Goal: Information Seeking & Learning: Learn about a topic

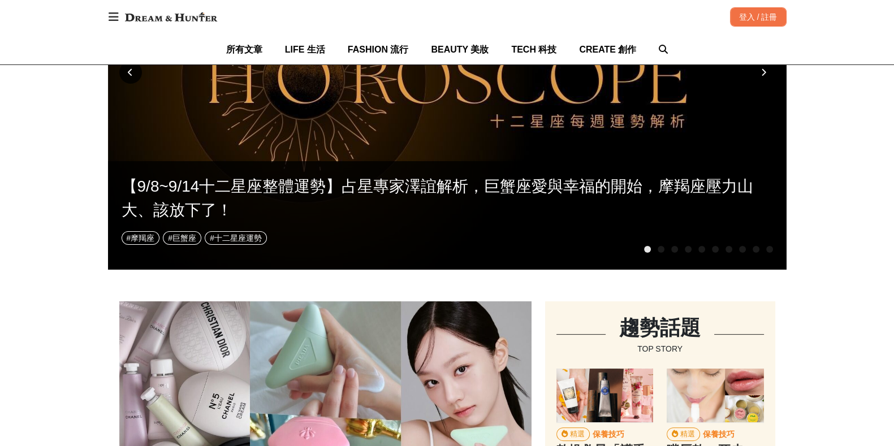
scroll to position [141, 0]
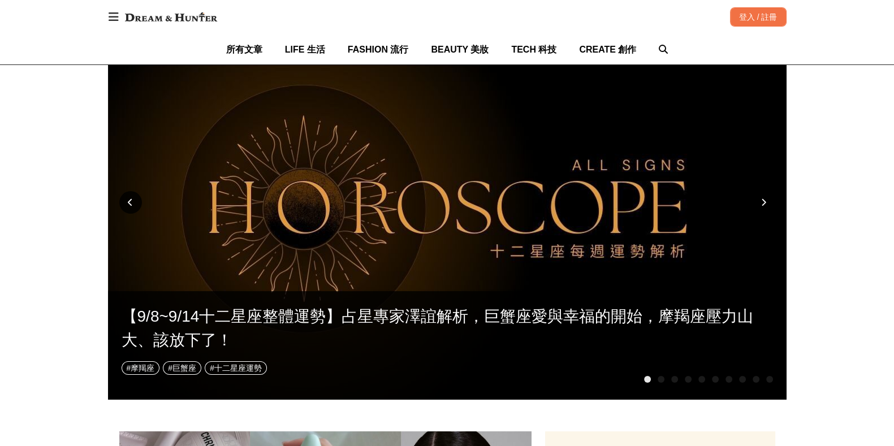
click at [763, 192] on div at bounding box center [764, 202] width 23 height 23
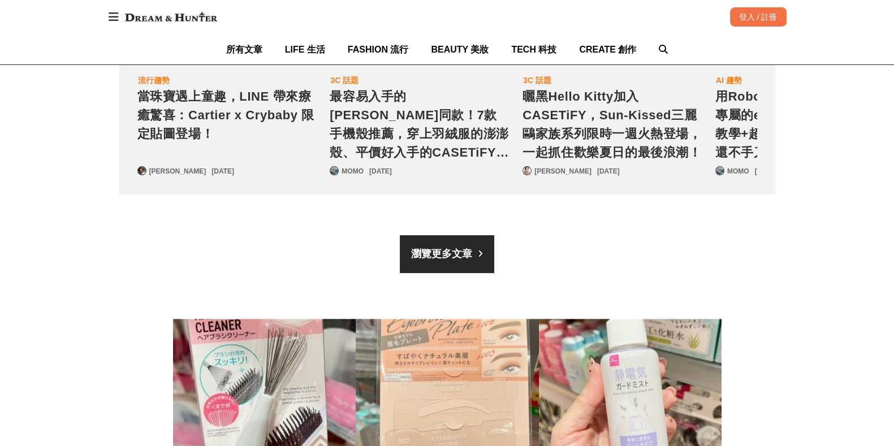
scroll to position [0, 1299]
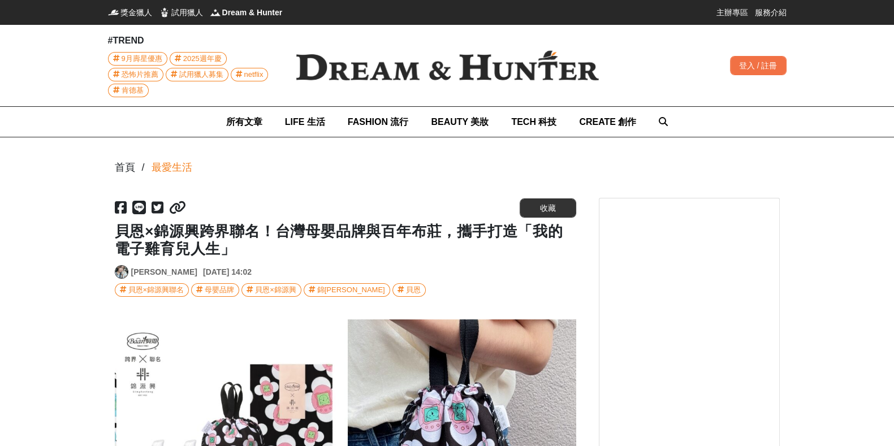
scroll to position [0, 923]
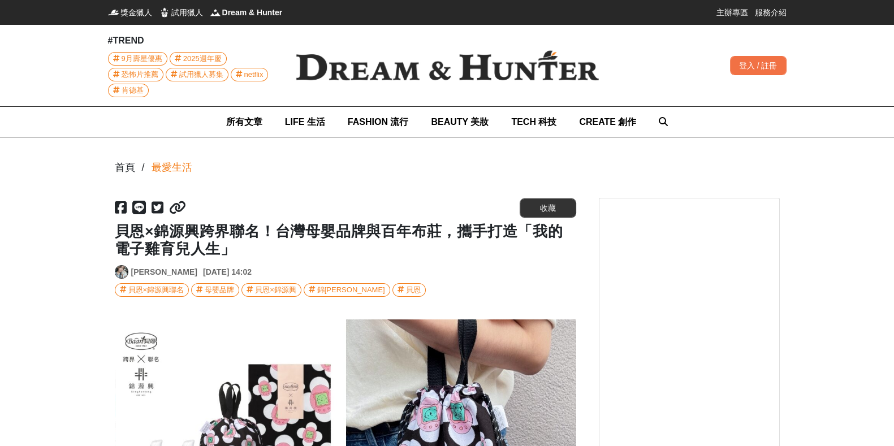
click at [320, 63] on img at bounding box center [447, 65] width 339 height 67
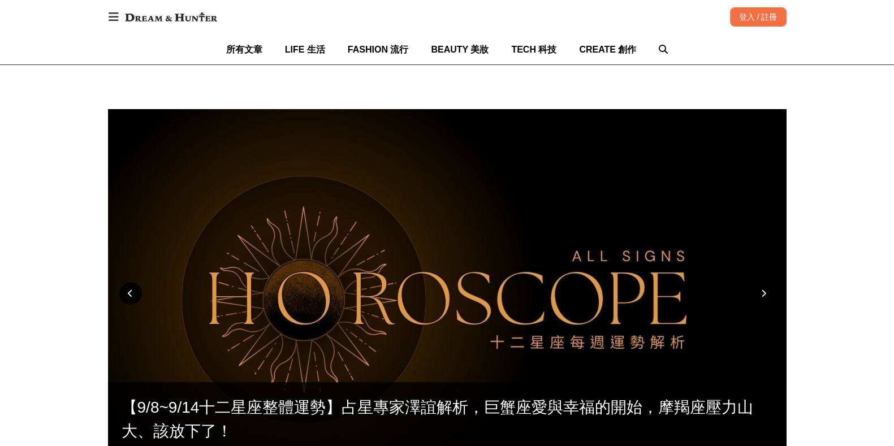
scroll to position [70, 0]
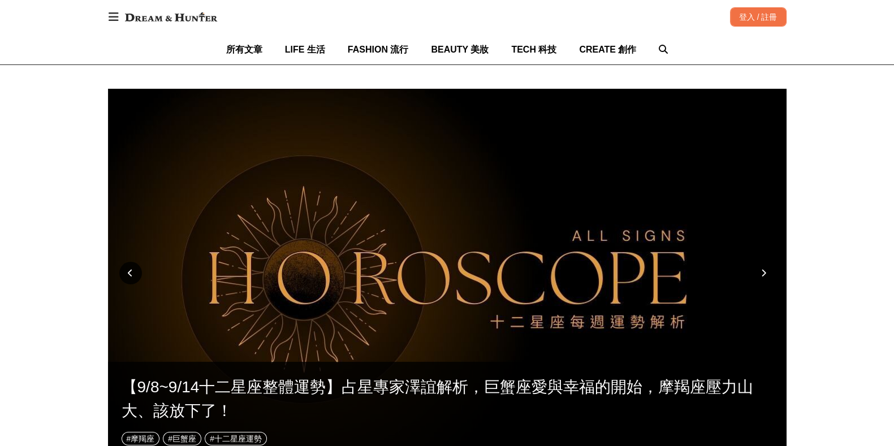
click at [767, 267] on div at bounding box center [764, 273] width 23 height 23
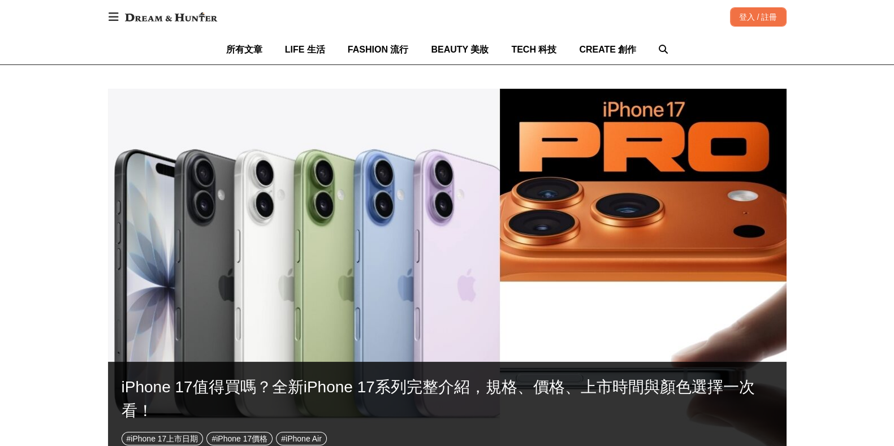
scroll to position [0, 137]
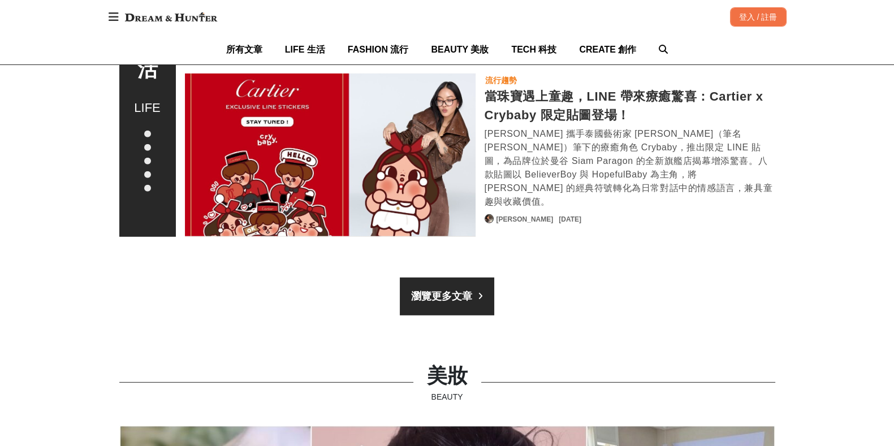
scroll to position [0, 137]
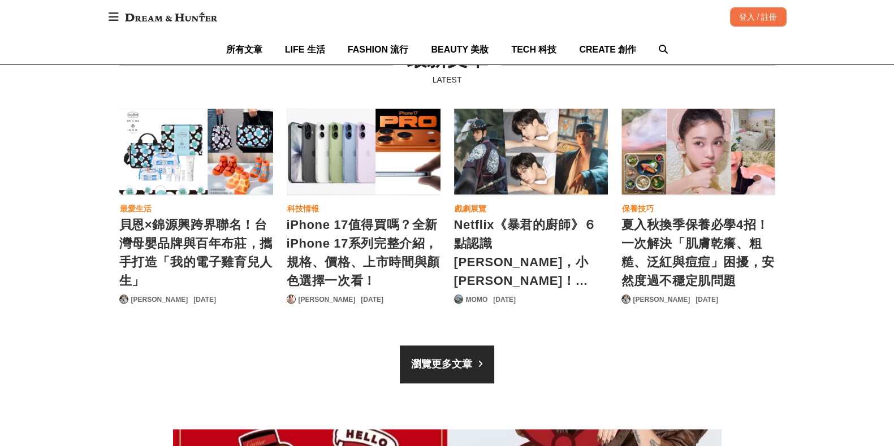
scroll to position [0, 679]
click at [202, 148] on div "貝恩×錦源興跨界聯名！台灣母嬰品牌與百年布莊，攜手打造「我的電子雞育兒人生」" at bounding box center [196, 152] width 154 height 86
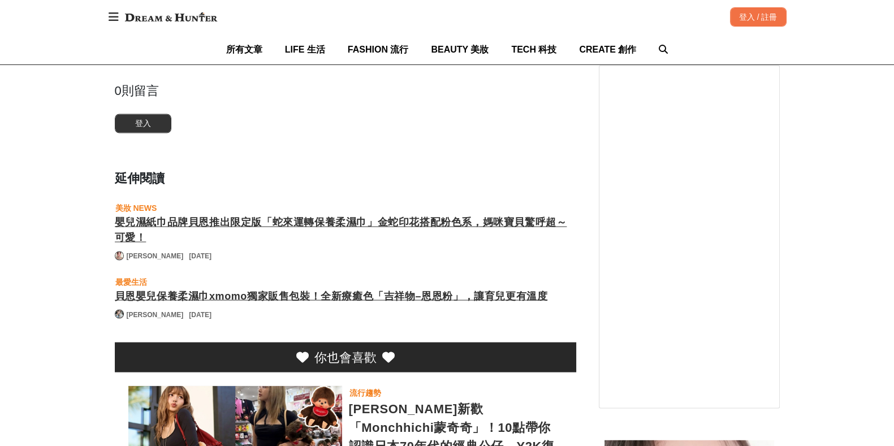
scroll to position [2475, 0]
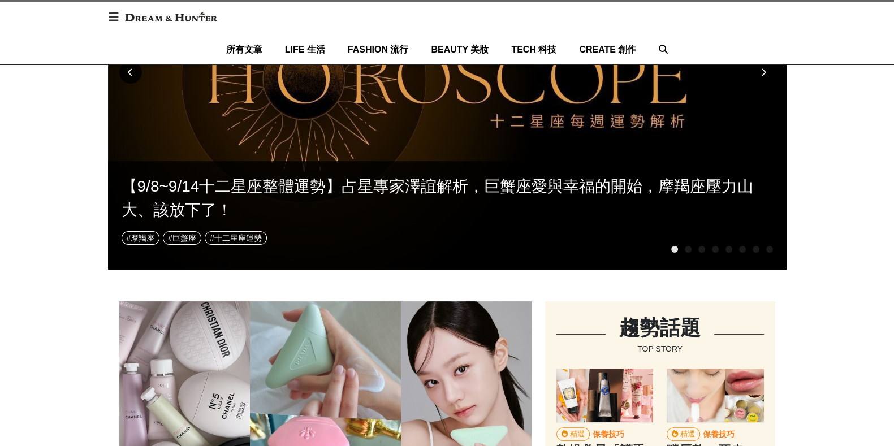
scroll to position [282, 0]
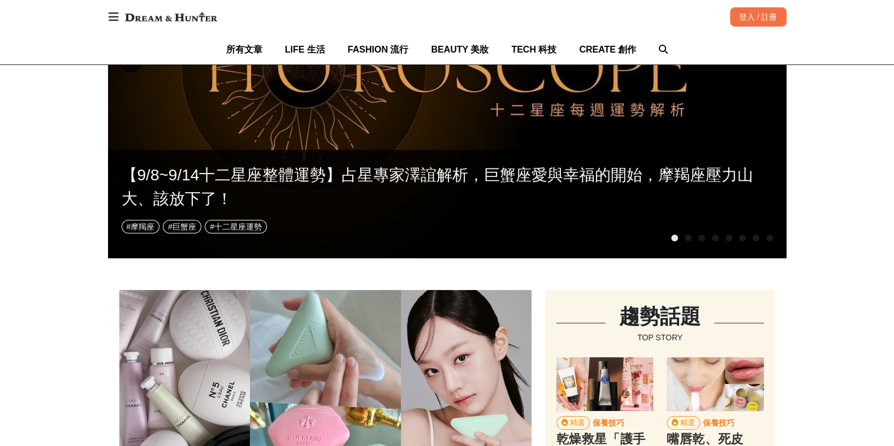
click at [686, 239] on div at bounding box center [688, 238] width 7 height 7
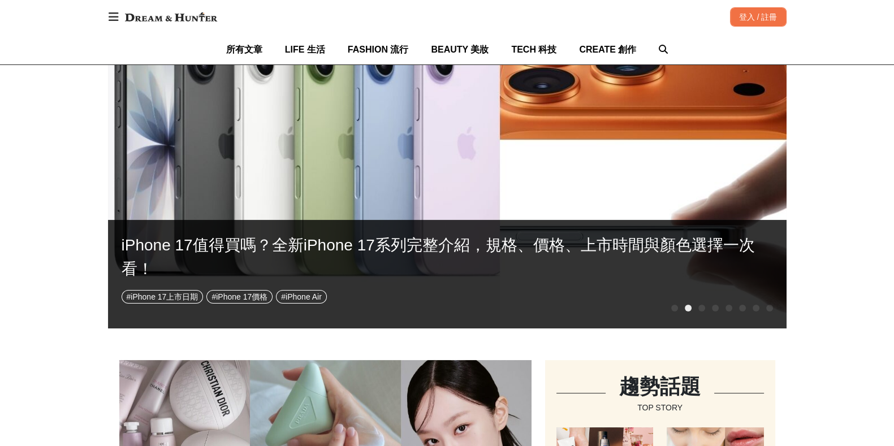
scroll to position [141, 0]
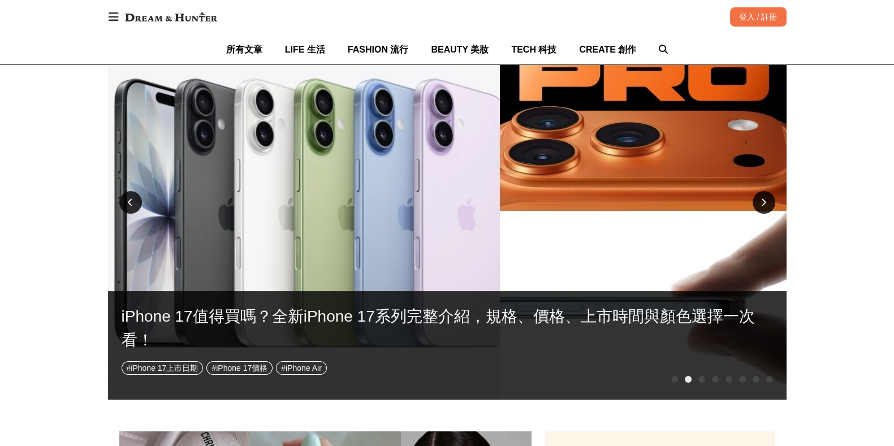
click at [699, 380] on div at bounding box center [702, 379] width 7 height 7
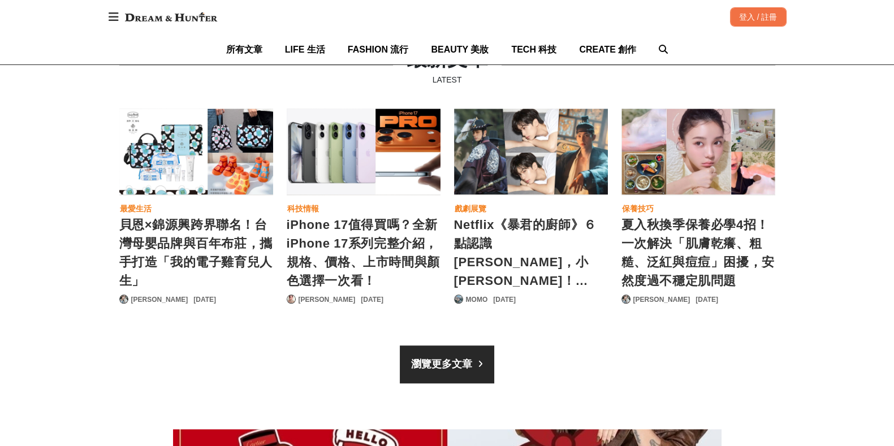
scroll to position [0, 0]
click at [230, 156] on div "貝恩×錦源興跨界聯名！台灣母嬰品牌與百年布莊，攜手打造「我的電子雞育兒人生」" at bounding box center [196, 152] width 154 height 86
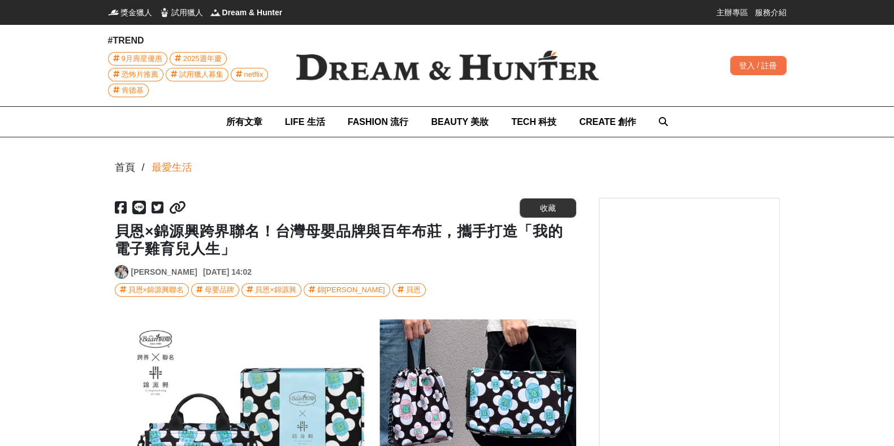
click at [173, 209] on icon at bounding box center [177, 208] width 17 height 14
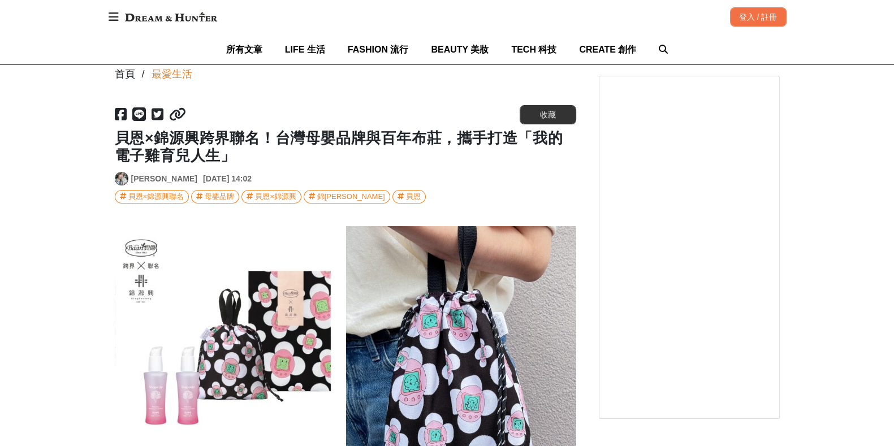
scroll to position [70, 0]
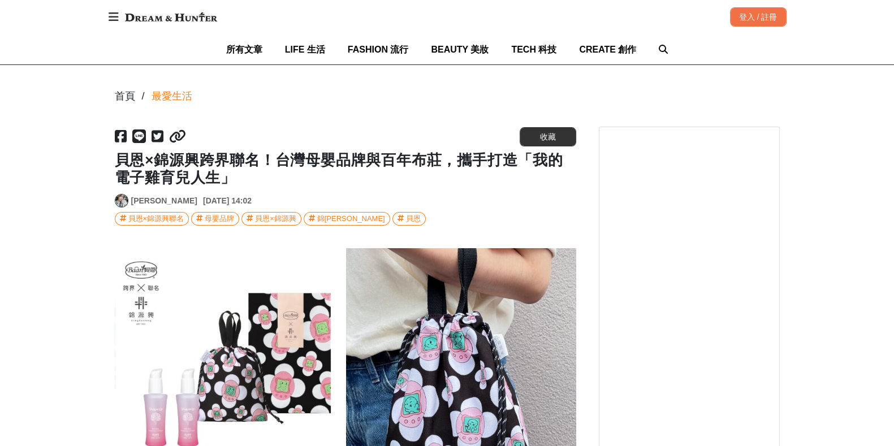
click at [180, 143] on icon at bounding box center [177, 137] width 17 height 14
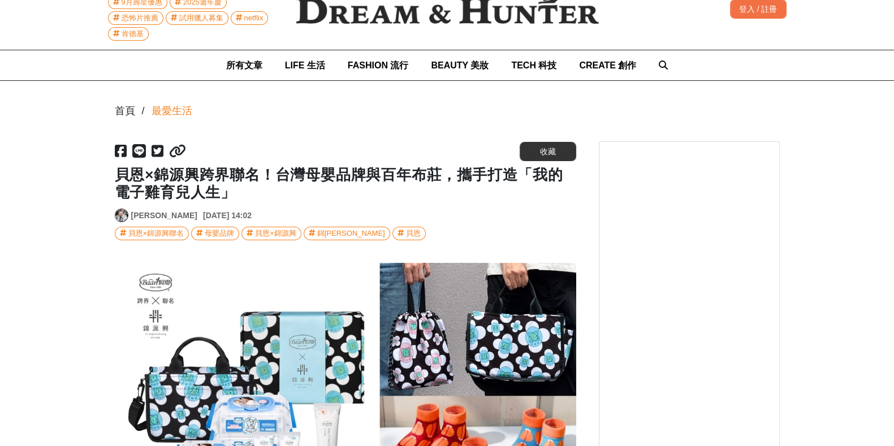
scroll to position [0, 0]
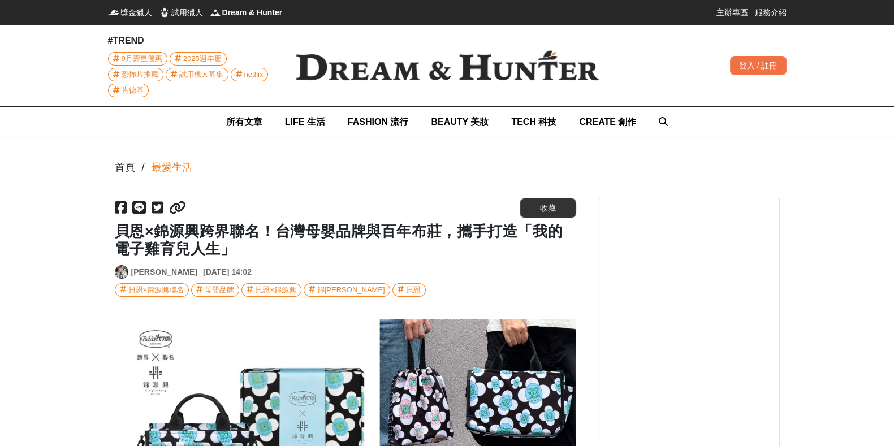
click at [172, 213] on icon at bounding box center [177, 208] width 17 height 14
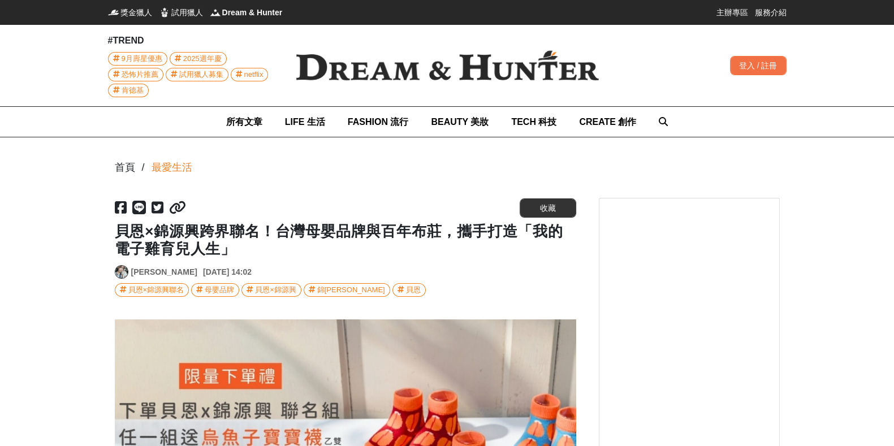
click at [343, 56] on img at bounding box center [447, 65] width 339 height 67
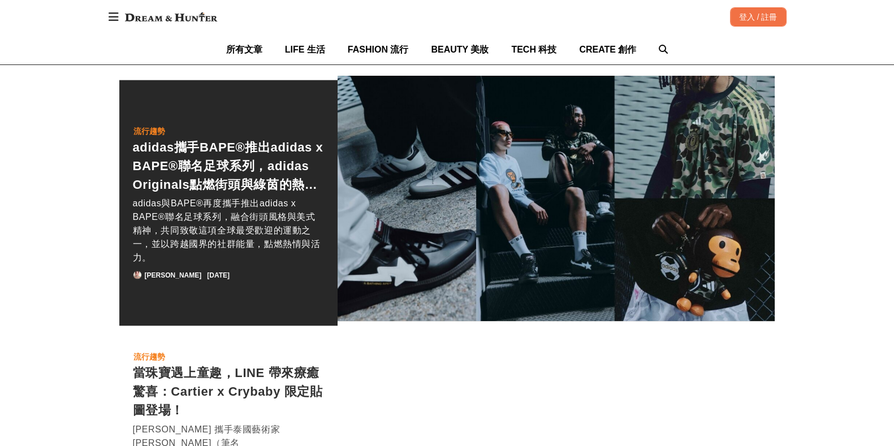
scroll to position [0, 3394]
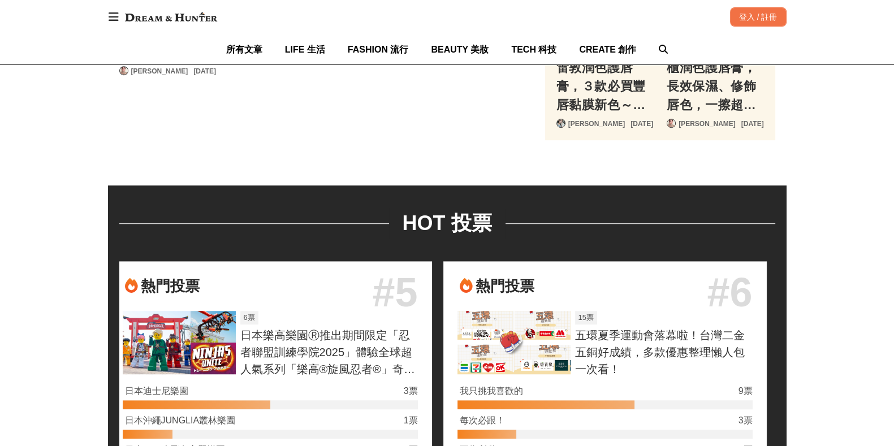
scroll to position [0, 2036]
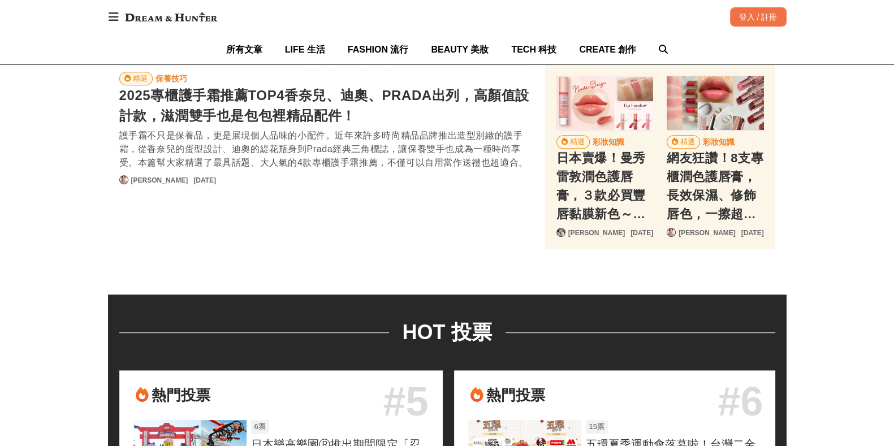
scroll to position [565, 0]
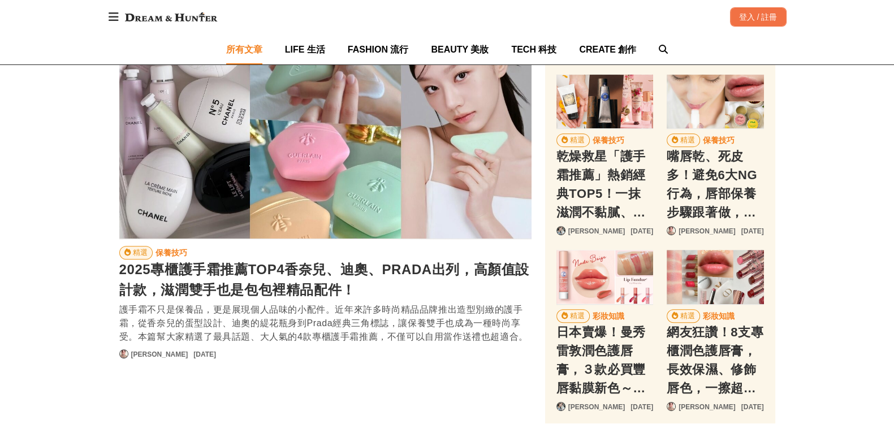
click at [262, 56] on link "所有文章" at bounding box center [244, 50] width 36 height 30
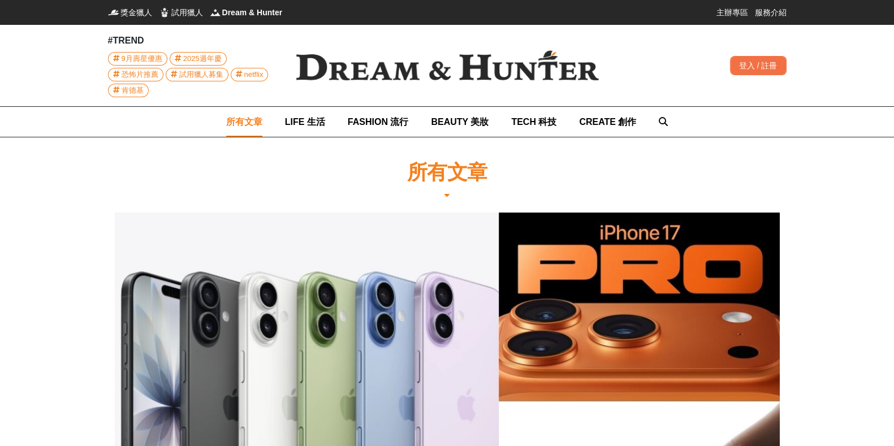
click at [664, 122] on div "所有文章 LIFE 生活 FASHION 流行 BEAUTY 美妝 TECH 科技 CREATE 創作" at bounding box center [447, 122] width 679 height 30
click at [651, 121] on div "所有文章 LIFE 生活 FASHION 流行 BEAUTY 美妝 TECH 科技 CREATE 創作" at bounding box center [447, 122] width 442 height 30
click at [654, 121] on div "所有文章 LIFE 生活 FASHION 流行 BEAUTY 美妝 TECH 科技 CREATE 創作" at bounding box center [447, 122] width 442 height 30
click at [661, 123] on icon at bounding box center [663, 121] width 9 height 9
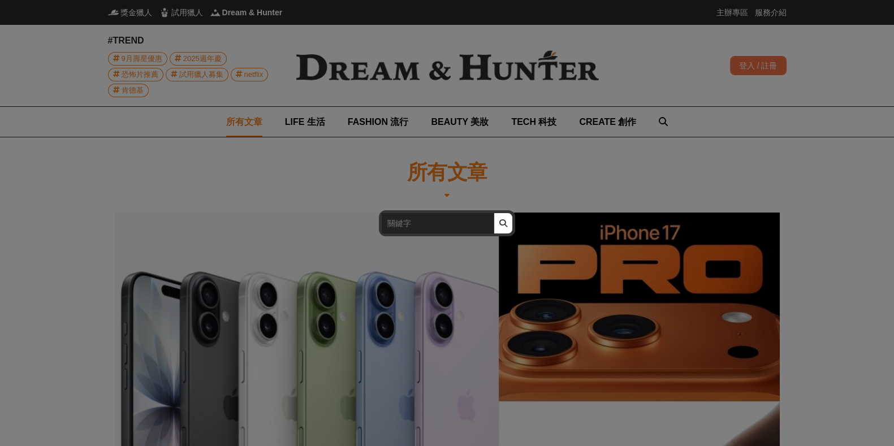
click at [398, 219] on input "search" at bounding box center [438, 223] width 112 height 20
type input "恐怖片"
click button "submit" at bounding box center [503, 223] width 19 height 20
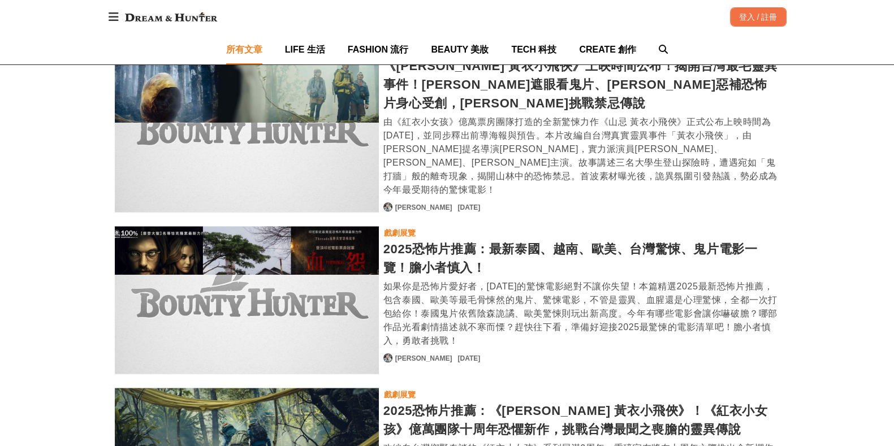
scroll to position [848, 0]
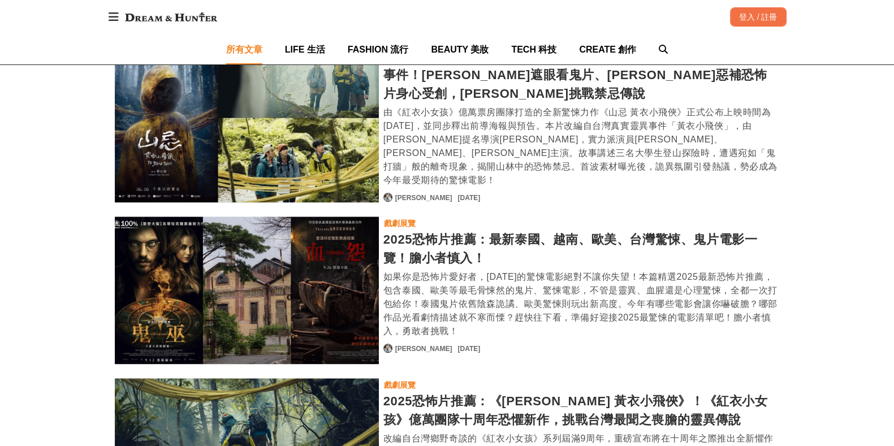
click at [454, 230] on div "2025恐怖片推薦：最新泰國、越南、歐美、台灣驚悚、鬼片電影一覽！膽小者慎入！" at bounding box center [582, 248] width 397 height 37
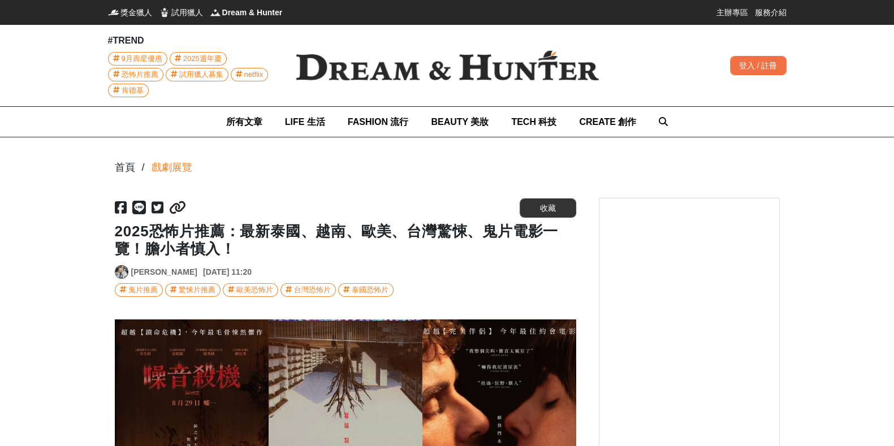
click at [181, 210] on icon at bounding box center [177, 208] width 17 height 14
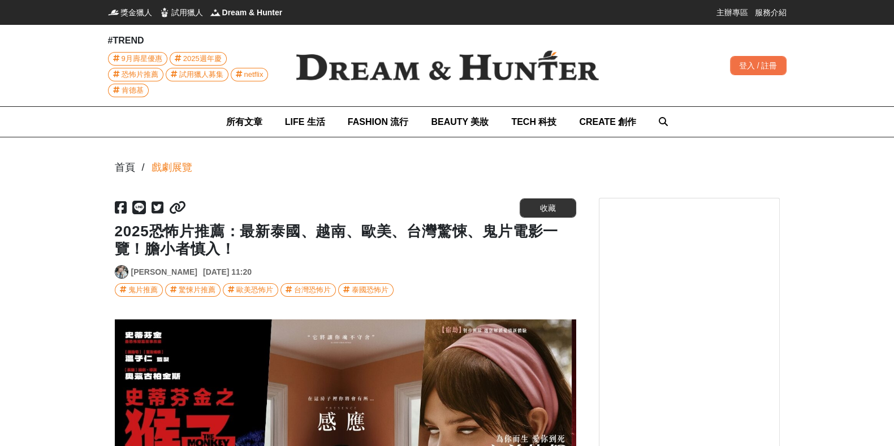
scroll to position [0, 461]
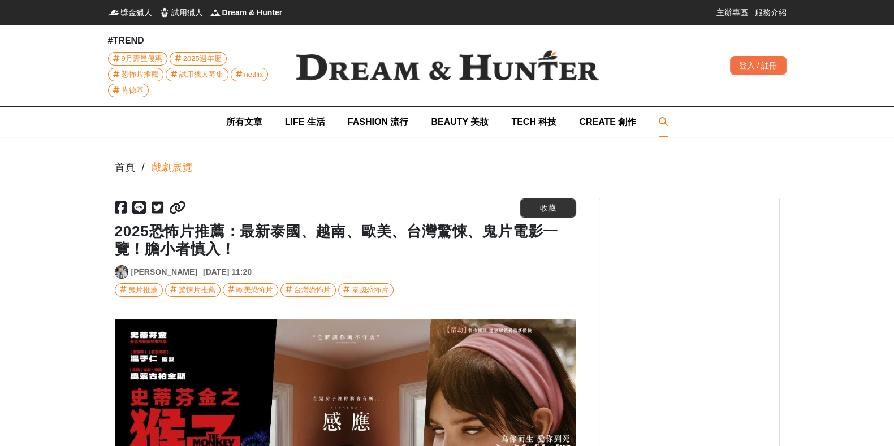
click at [659, 119] on icon at bounding box center [663, 121] width 9 height 9
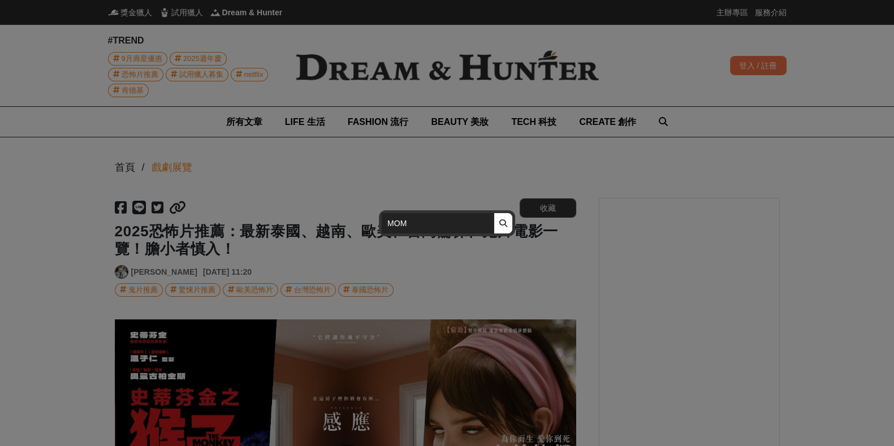
type input "MOMO"
click button "submit" at bounding box center [503, 223] width 19 height 20
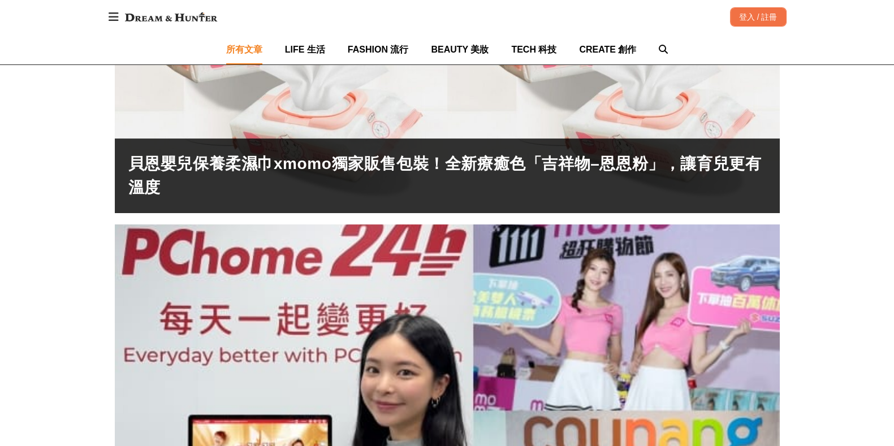
scroll to position [156, 0]
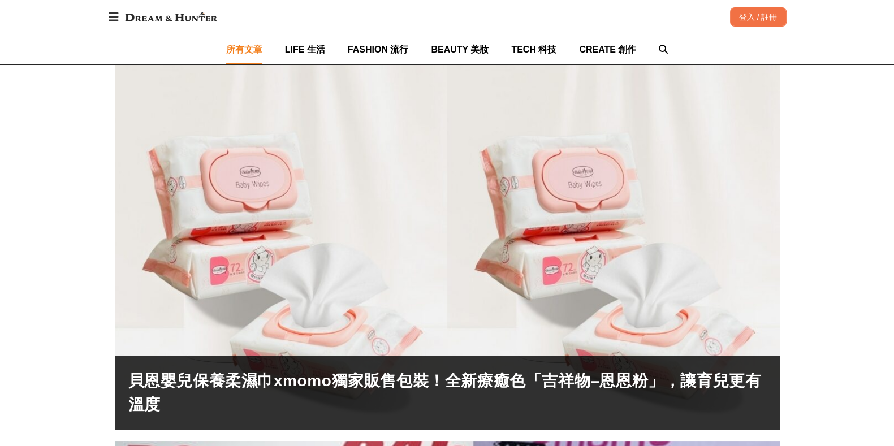
click at [235, 45] on span "所有文章" at bounding box center [244, 50] width 36 height 10
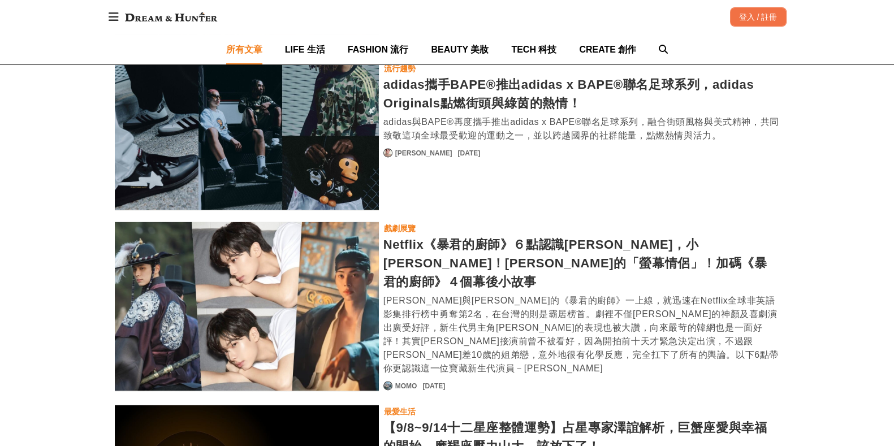
scroll to position [2121, 0]
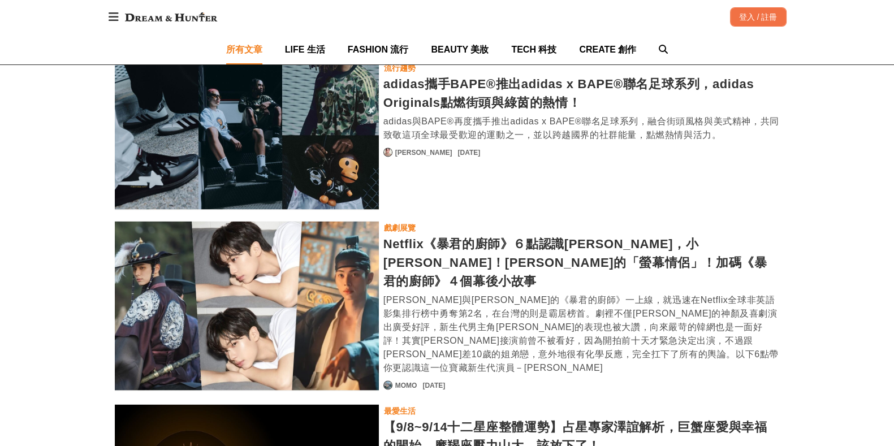
drag, startPoint x: 0, startPoint y: 171, endPoint x: 6, endPoint y: 170, distance: 5.8
click at [0, 172] on div "所有文章 科技情報 iPhone 17值得買嗎？全新iPhone 17系列完整介紹，規格、價格、上市時間與顏色選擇一次看！ Apple 2025年秋季發表會正…" at bounding box center [447, 127] width 894 height 4223
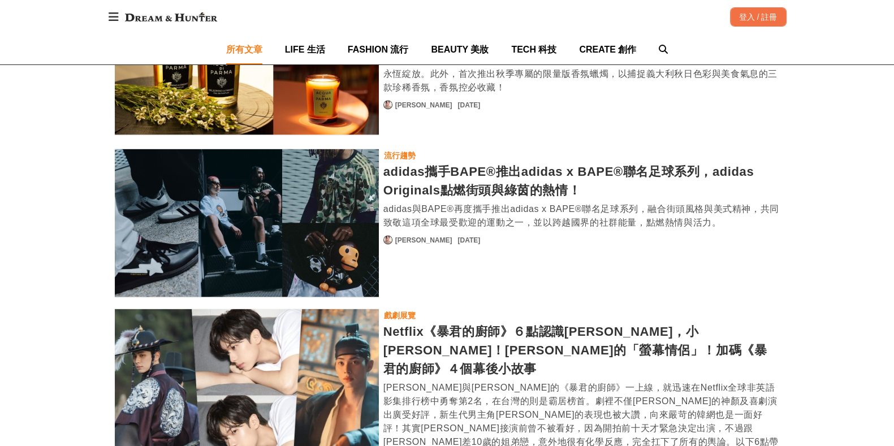
scroll to position [2121, 0]
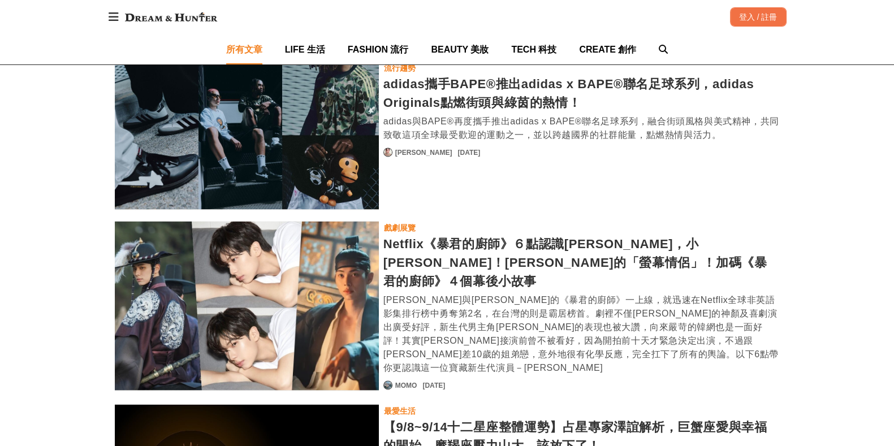
click at [476, 235] on div "Netflix《暴君的廚師》６點認識[PERSON_NAME]，小[PERSON_NAME]！[PERSON_NAME]的「螢幕情侶」！加碼《暴君的廚師》４個…" at bounding box center [582, 263] width 397 height 56
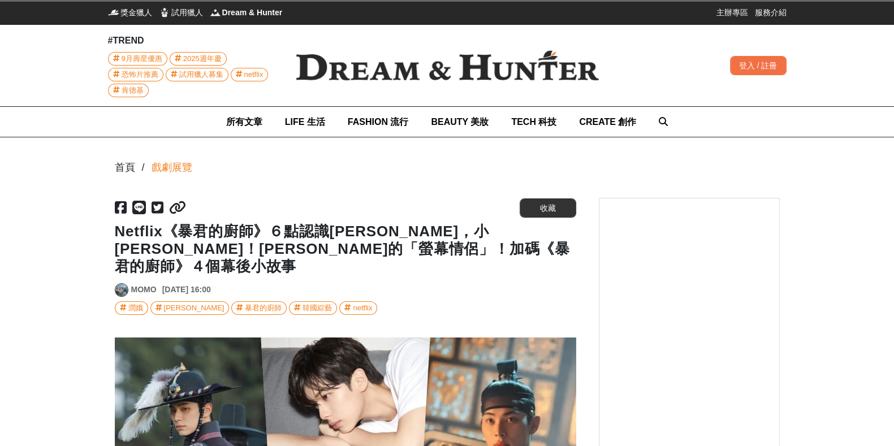
click at [144, 284] on link "MOMO" at bounding box center [143, 290] width 25 height 12
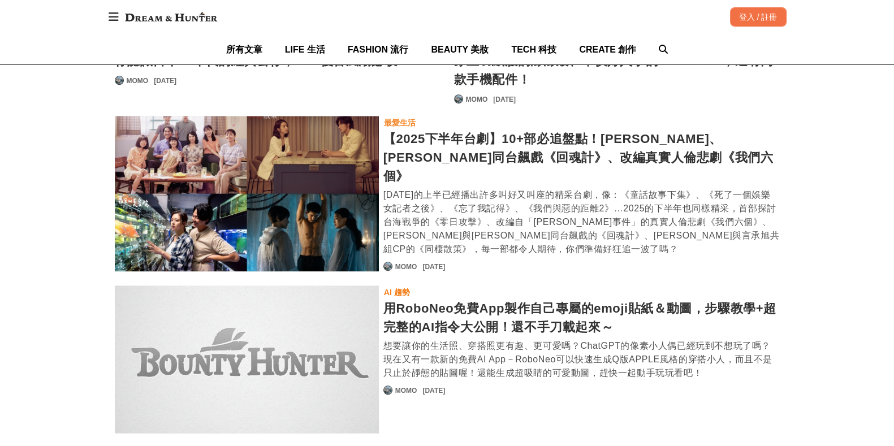
scroll to position [785, 0]
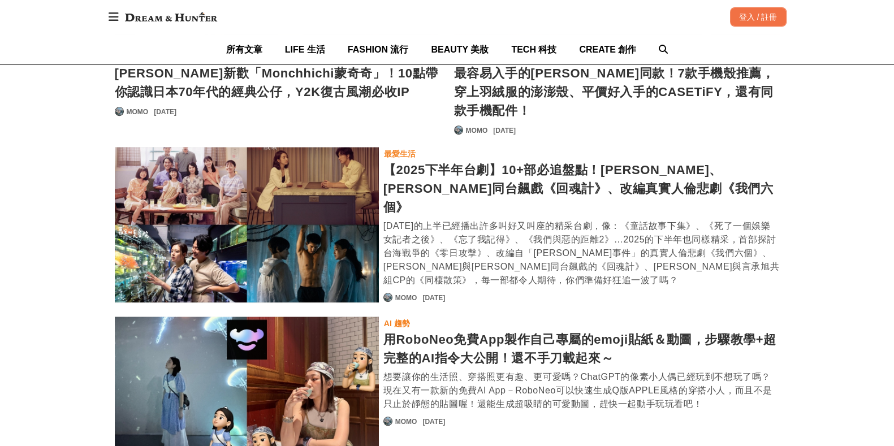
click at [472, 165] on div "【2025下半年台劇】10+部必追盤點！舒淇、李心潔同台飆戲《回魂計》、改編真實人倫悲劇《我們六個》" at bounding box center [582, 189] width 397 height 56
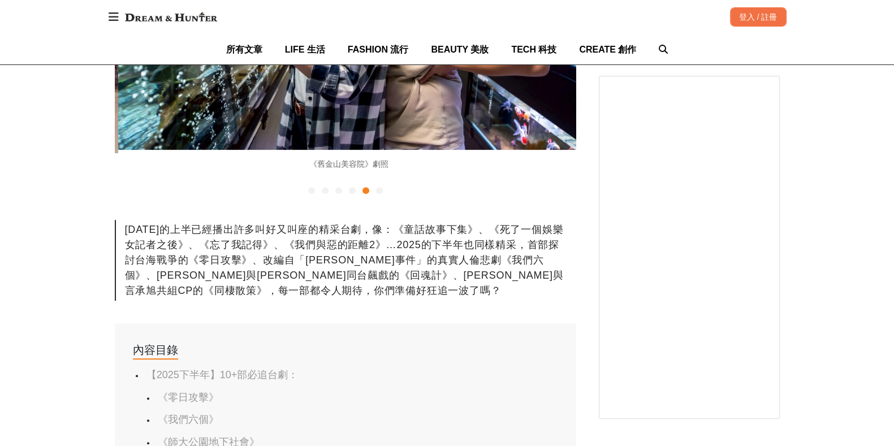
scroll to position [0, 1846]
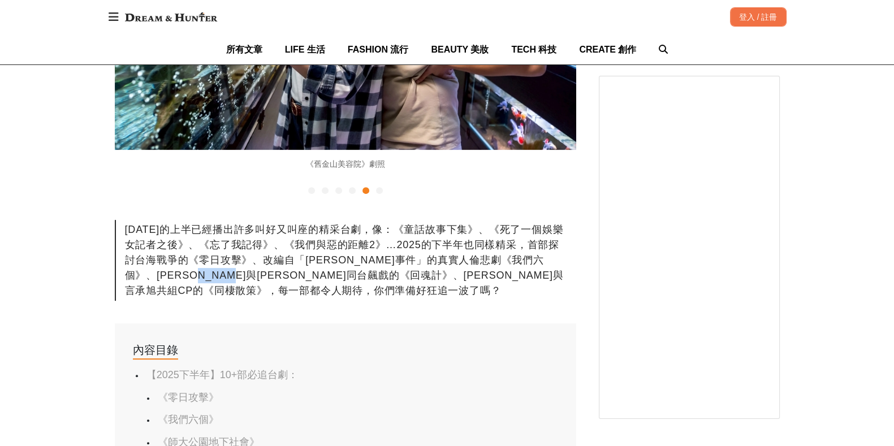
drag, startPoint x: 216, startPoint y: 256, endPoint x: 267, endPoint y: 257, distance: 51.5
click at [267, 257] on div "2025年的上半已經播出許多叫好又叫座的精采台劇，像：《童話故事下集》、《死了一個娛樂女記者之後》、《忘了我記得》、《我們與惡的距離2》…2025的下半年也同…" at bounding box center [346, 260] width 462 height 81
click at [294, 260] on div "2025年的上半已經播出許多叫好又叫座的精采台劇，像：《童話故事下集》、《死了一個娛樂女記者之後》、《忘了我記得》、《我們與惡的距離2》…2025的下半年也同…" at bounding box center [346, 260] width 462 height 81
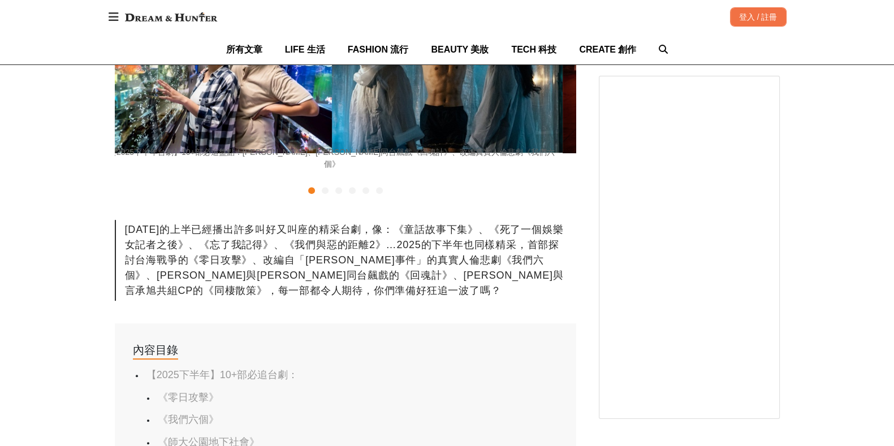
scroll to position [0, 0]
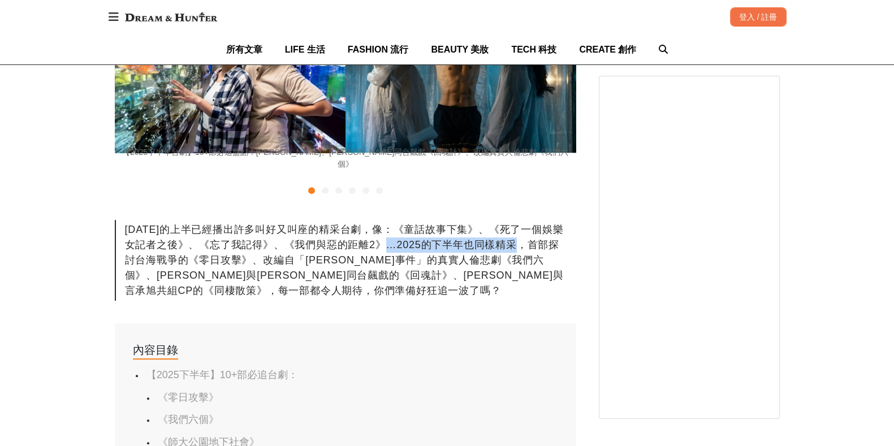
drag, startPoint x: 366, startPoint y: 227, endPoint x: 494, endPoint y: 227, distance: 127.8
click at [494, 227] on div "2025年的上半已經播出許多叫好又叫座的精采台劇，像：《童話故事下集》、《死了一個娛樂女記者之後》、《忘了我記得》、《我們與惡的距離2》…2025的下半年也同…" at bounding box center [346, 260] width 462 height 81
drag, startPoint x: 472, startPoint y: 228, endPoint x: 218, endPoint y: 254, distance: 255.3
click at [237, 237] on div "2025年的上半已經播出許多叫好又叫座的精采台劇，像：《童話故事下集》、《死了一個娛樂女記者之後》、《忘了我記得》、《我們與惡的距離2》…2025的下半年也同…" at bounding box center [346, 260] width 462 height 81
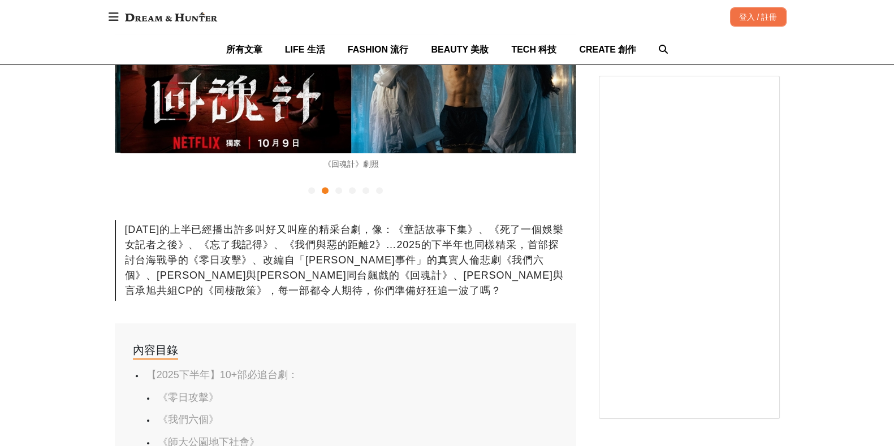
scroll to position [0, 461]
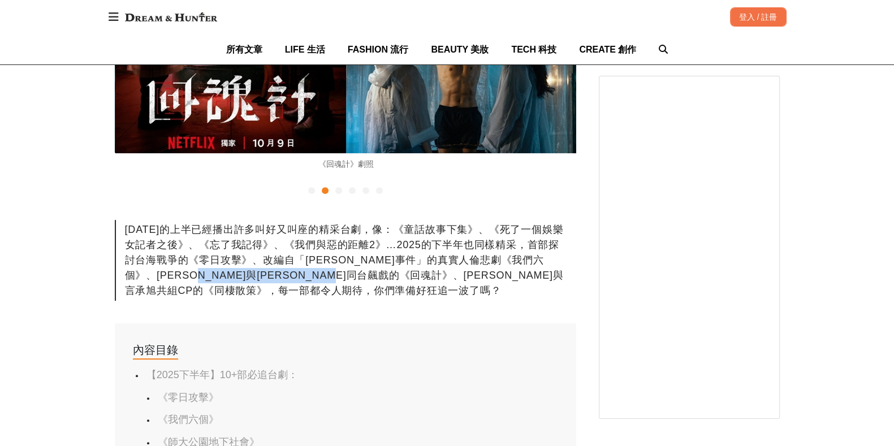
drag, startPoint x: 215, startPoint y: 261, endPoint x: 407, endPoint y: 258, distance: 192.4
click at [407, 258] on div "2025年的上半已經播出許多叫好又叫座的精采台劇，像：《童話故事下集》、《死了一個娛樂女記者之後》、《忘了我記得》、《我們與惡的距離2》…2025的下半年也同…" at bounding box center [346, 260] width 462 height 81
copy div "林依晨與言承旭共組CP的《同棲散策》，"
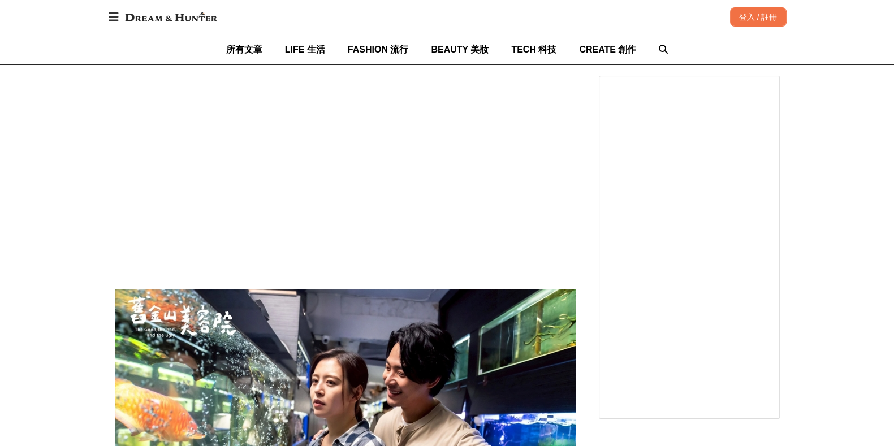
scroll to position [5068, 0]
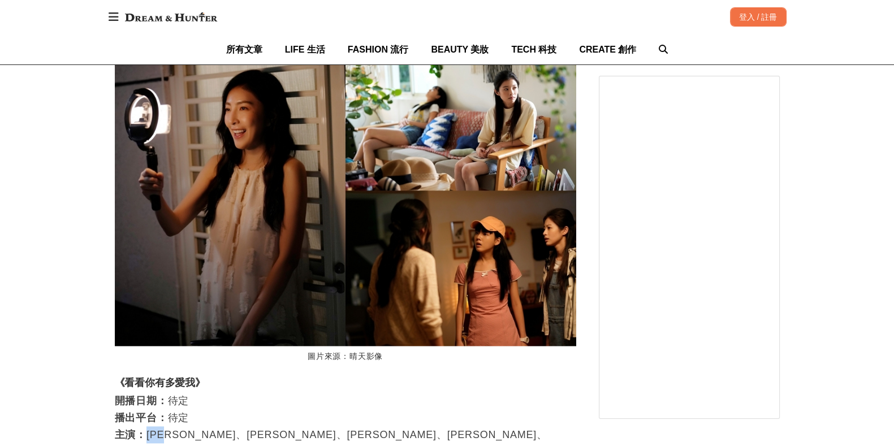
drag, startPoint x: 148, startPoint y: 218, endPoint x: 183, endPoint y: 218, distance: 35.6
copy p "楊謹華"
drag, startPoint x: 127, startPoint y: 165, endPoint x: 193, endPoint y: 166, distance: 66.8
click at [193, 377] on strong "《看看你有多愛我》" at bounding box center [160, 382] width 91 height 11
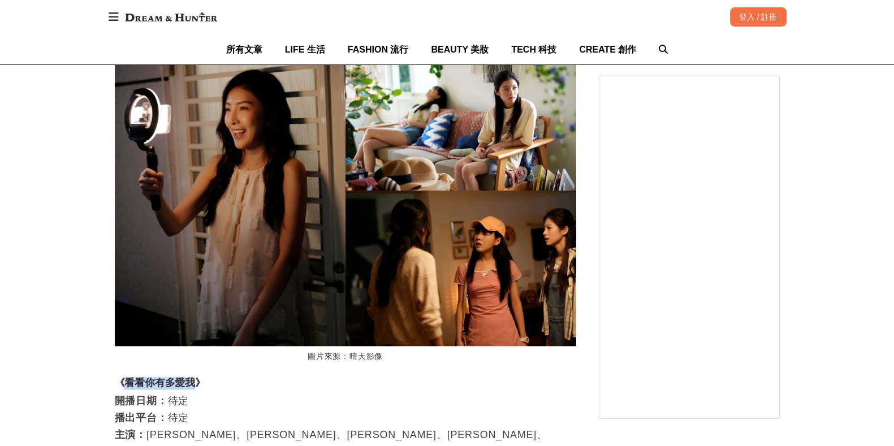
copy strong "看看你有多愛我"
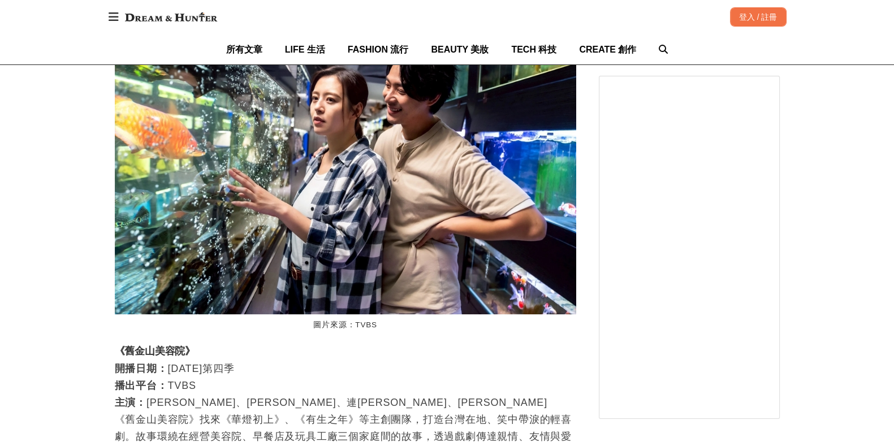
scroll to position [0, 0]
drag, startPoint x: 313, startPoint y: 140, endPoint x: 401, endPoint y: 140, distance: 87.7
click at [401, 315] on figcaption "圖片來源：TVBS" at bounding box center [346, 326] width 462 height 22
copy figcaption "圖片來源：TVBS"
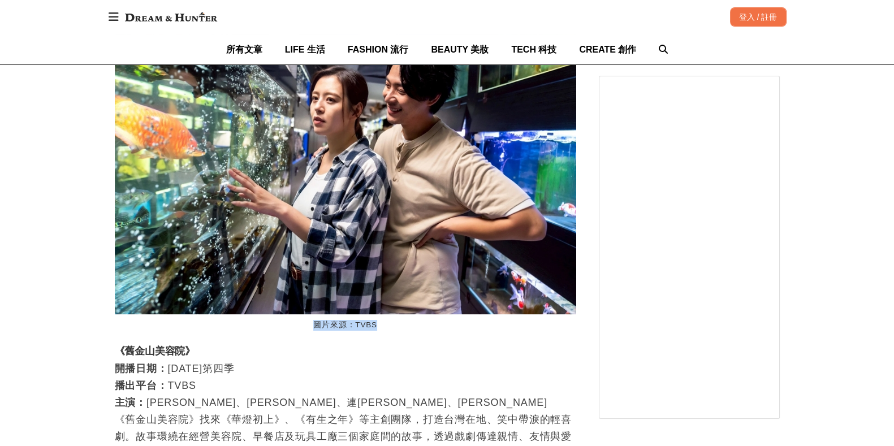
scroll to position [0, 1846]
drag, startPoint x: 100, startPoint y: 165, endPoint x: 204, endPoint y: 166, distance: 104.1
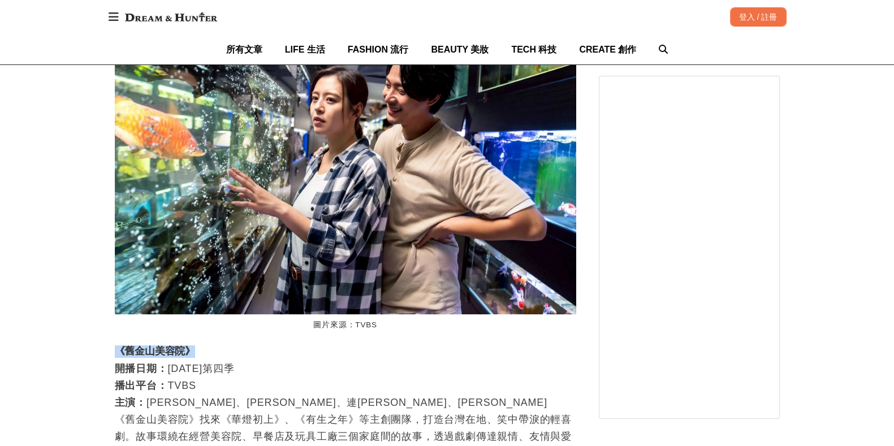
copy strong "《舊金山美容院》"
drag, startPoint x: 113, startPoint y: 183, endPoint x: 256, endPoint y: 188, distance: 143.2
copy p "開播日期： 2025年第四季"
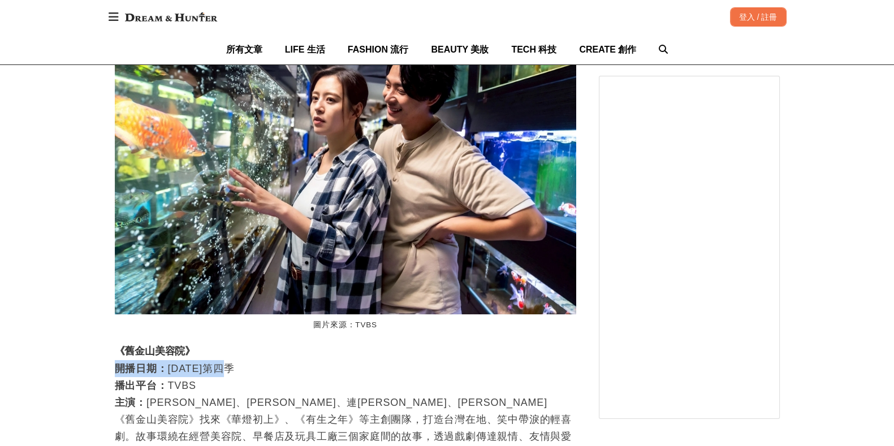
scroll to position [0, 1846]
drag, startPoint x: 173, startPoint y: 247, endPoint x: 162, endPoint y: 252, distance: 12.2
click at [173, 360] on p "開播日期： 2025年第四季 播出平台： TVBS 主演： 章廣辰、劉品言、連晨翔、方志友 《舊金山美容院》找來《華燈初上》、《有生之年》等主創團隊，打造台灣…" at bounding box center [346, 436] width 462 height 153
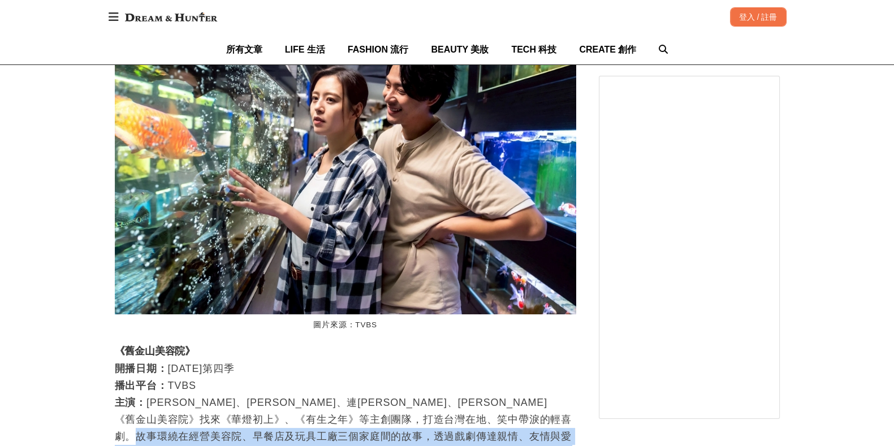
drag, startPoint x: 137, startPoint y: 253, endPoint x: 496, endPoint y: 320, distance: 364.8
copy p "故事環繞在經營美容院、早餐店及玩具工廠三個家庭間的故事，透過戲劇傳達親情、友情與愛情種種串連元素。劇裡連晨翔為了貼合角色，從64公斤一路吃到85公斤，被笑說有…"
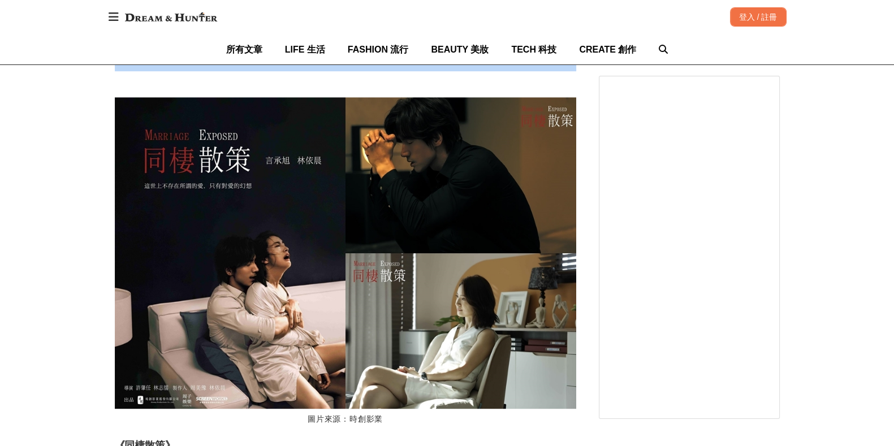
scroll to position [0, 923]
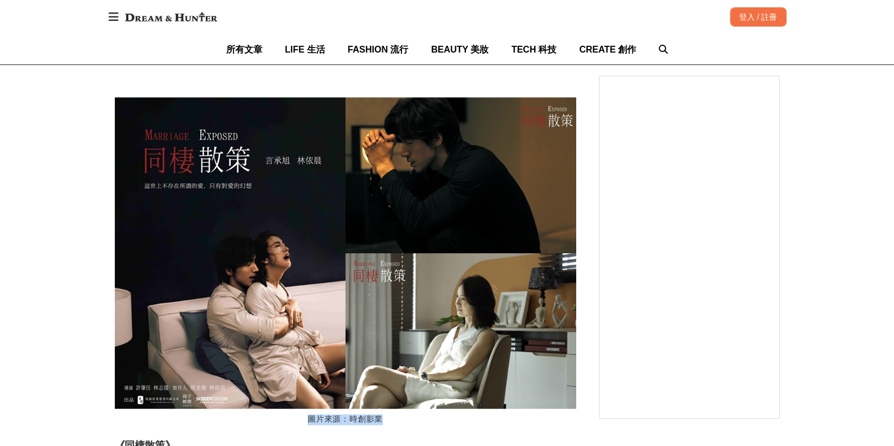
drag, startPoint x: 399, startPoint y: 219, endPoint x: 326, endPoint y: 223, distance: 73.1
click at [309, 409] on figcaption "圖片來源：時創影業" at bounding box center [346, 420] width 462 height 22
copy figcaption "圖片來源：時創影業"
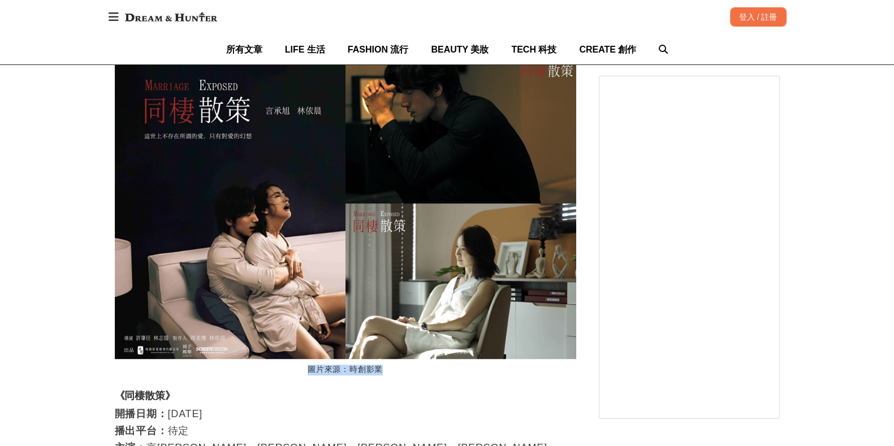
scroll to position [6222, 0]
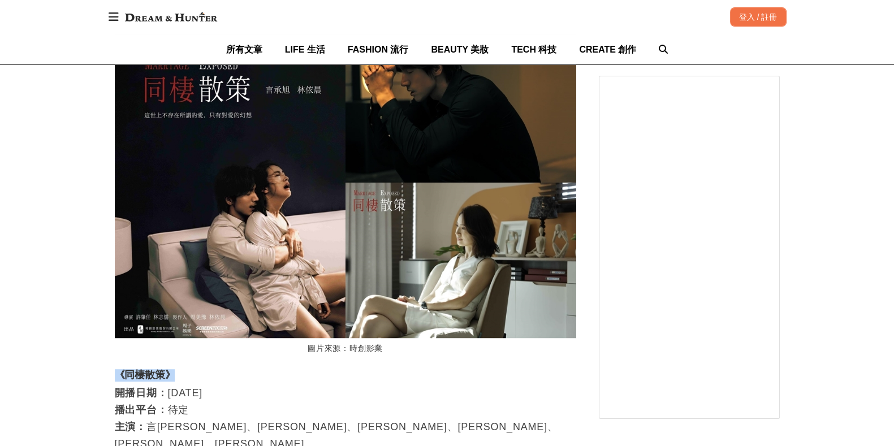
drag, startPoint x: 182, startPoint y: 179, endPoint x: 107, endPoint y: 178, distance: 74.7
copy strong "《同棲散策》"
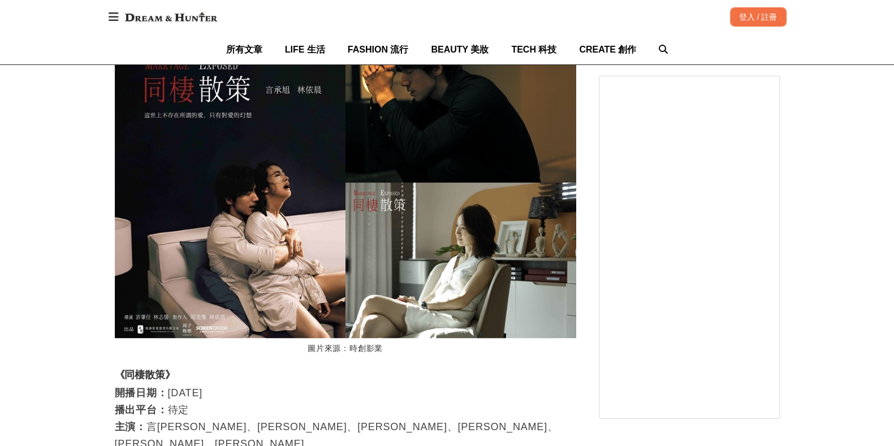
drag, startPoint x: 105, startPoint y: 239, endPoint x: 313, endPoint y: 295, distance: 216.3
copy p "《同棲散策》以「不存在所謂的愛，只有對愛的幻想」破題，將講述三對夫妻、三段婚姻在感情觸礁時該如何走下去。率先釋出的預告是讓人超期待的CP組合林依晨與言承旭，兩…"
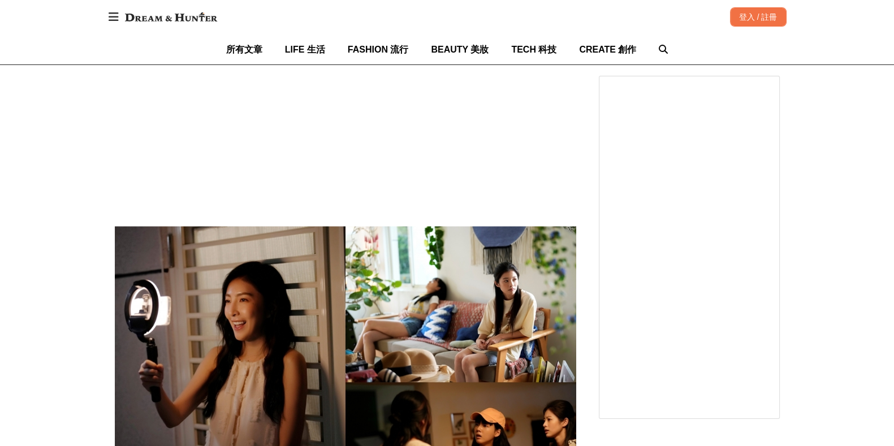
scroll to position [6859, 0]
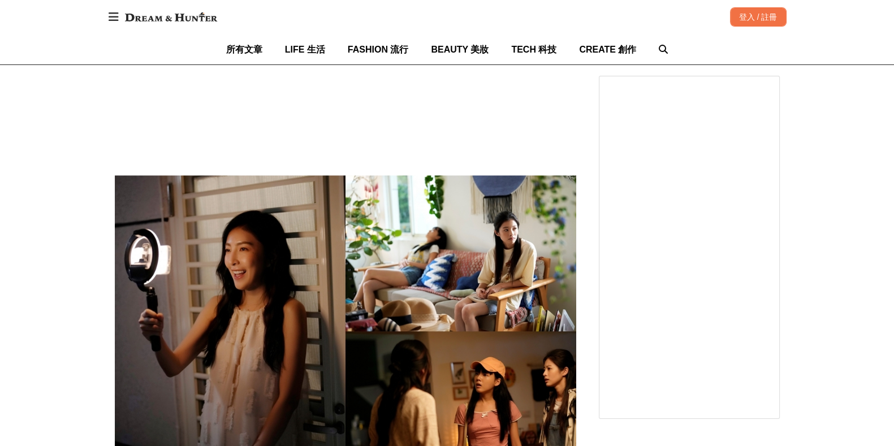
drag, startPoint x: 308, startPoint y: 284, endPoint x: 390, endPoint y: 284, distance: 82.6
drag, startPoint x: 229, startPoint y: 307, endPoint x: 150, endPoint y: 312, distance: 78.8
click at [100, 318] on div "首頁 / MOMO https://dream.bhuntr.com/article/taiwanese-drama-2025-latter-half-yea…" at bounding box center [447, 305] width 894 height 14055
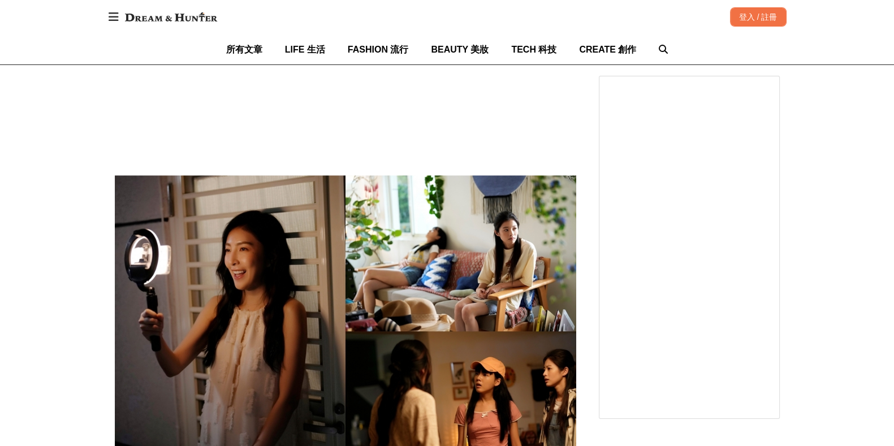
drag, startPoint x: 217, startPoint y: 307, endPoint x: 115, endPoint y: 308, distance: 101.8
drag, startPoint x: 188, startPoint y: 326, endPoint x: 107, endPoint y: 308, distance: 82.2
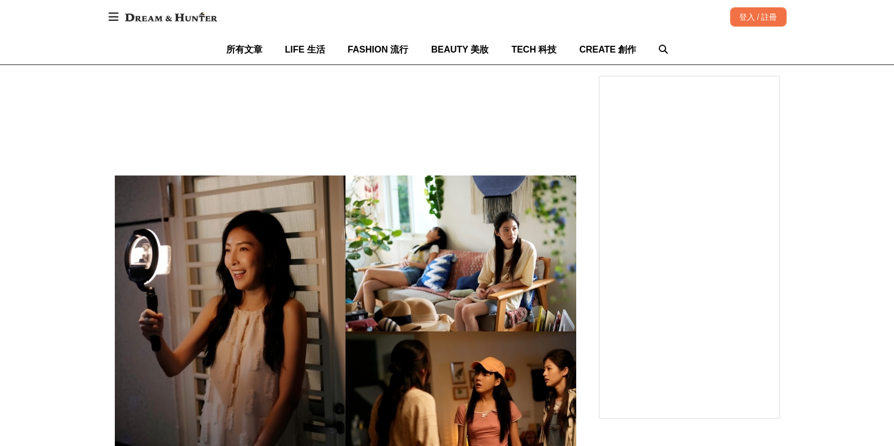
click at [108, 308] on div "首頁 / MOMO https://dream.bhuntr.com/article/taiwanese-drama-2025-latter-half-yea…" at bounding box center [447, 305] width 679 height 14055
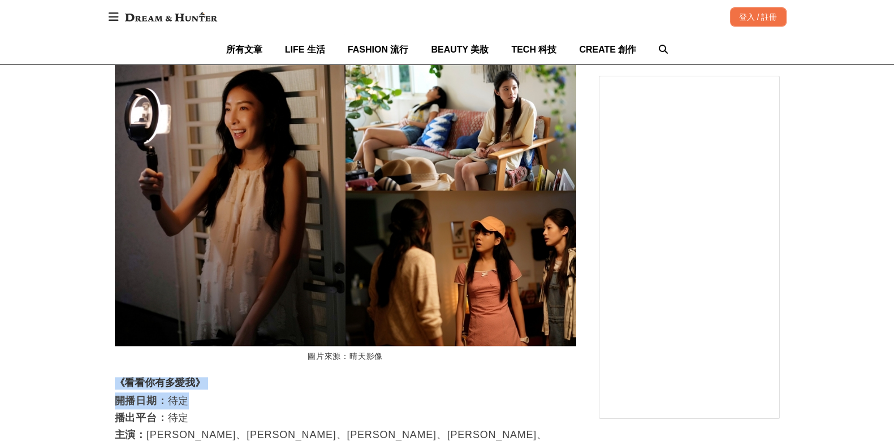
scroll to position [0, 1846]
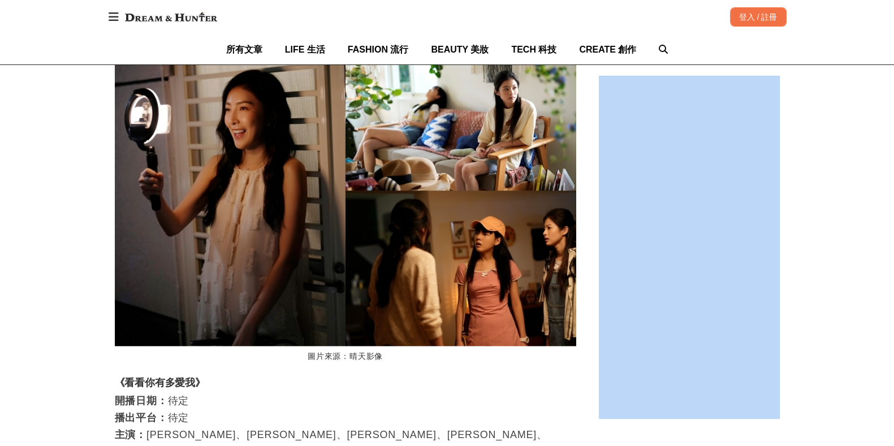
drag, startPoint x: 94, startPoint y: 231, endPoint x: 599, endPoint y: 312, distance: 511.1
click at [8, 236] on div "首頁 / MOMO https://dream.bhuntr.com/article/taiwanese-drama-2025-latter-half-yea…" at bounding box center [447, 164] width 894 height 14055
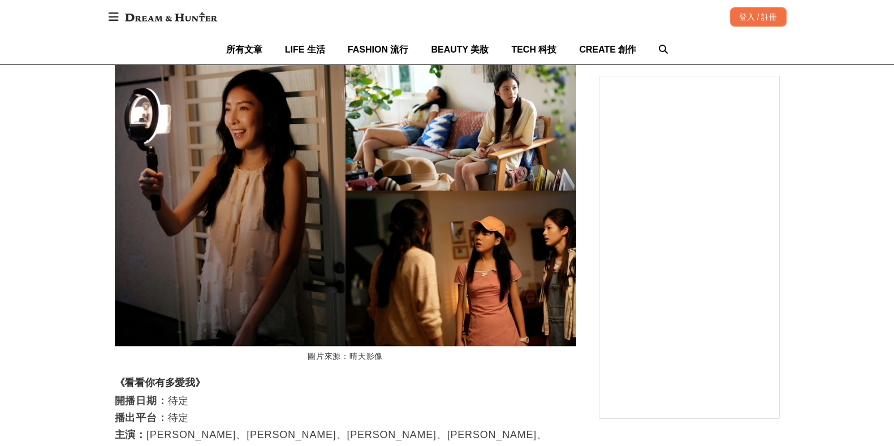
scroll to position [0, 2307]
drag, startPoint x: 268, startPoint y: 233, endPoint x: 554, endPoint y: 304, distance: 295.0
drag, startPoint x: 365, startPoint y: 288, endPoint x: 294, endPoint y: 233, distance: 90.3
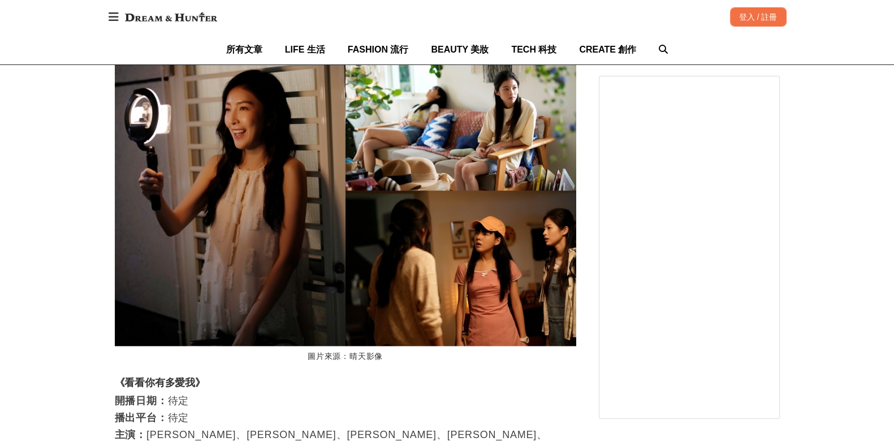
drag, startPoint x: 312, startPoint y: 236, endPoint x: 407, endPoint y: 272, distance: 101.5
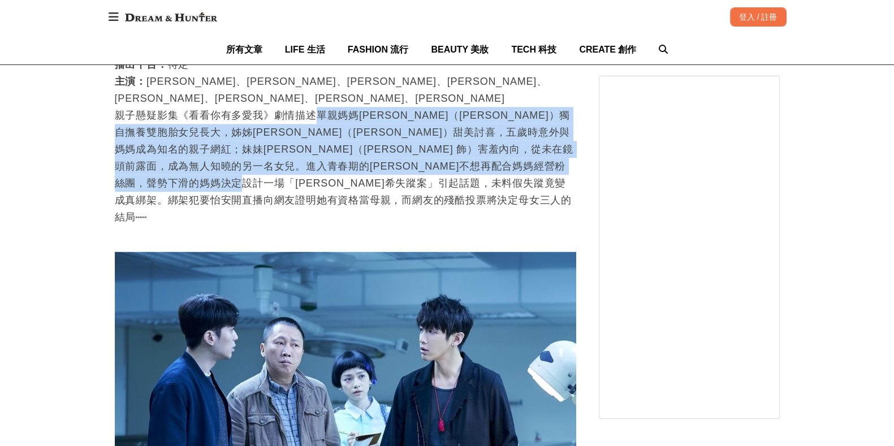
scroll to position [0, 1385]
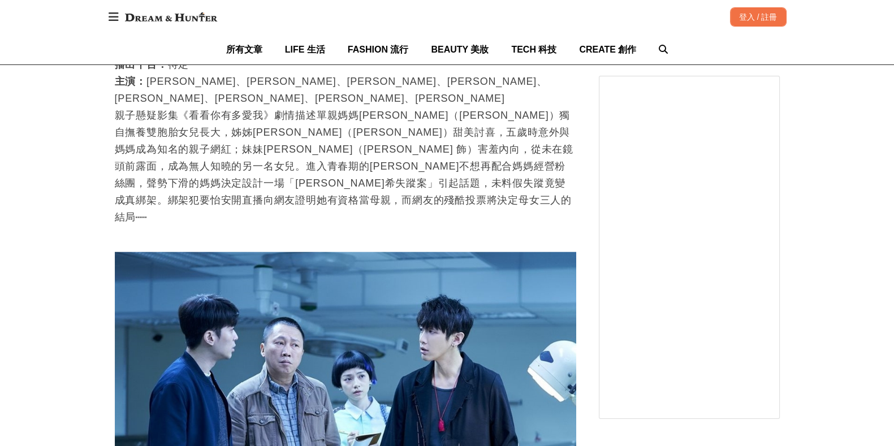
drag, startPoint x: 115, startPoint y: 299, endPoint x: 204, endPoint y: 325, distance: 92.4
drag, startPoint x: 382, startPoint y: 274, endPoint x: 311, endPoint y: 275, distance: 71.3
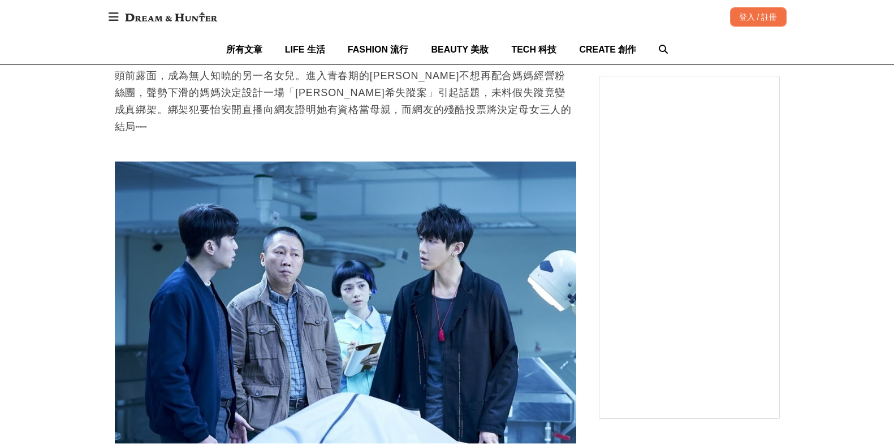
scroll to position [7494, 0]
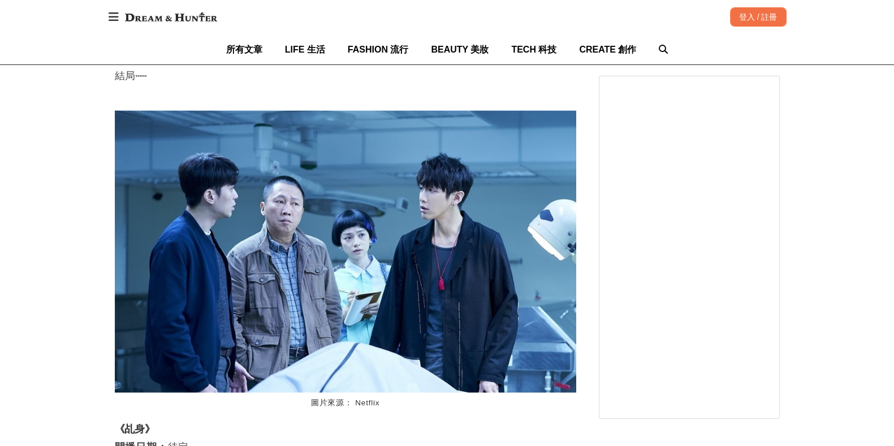
drag, startPoint x: 107, startPoint y: 247, endPoint x: 161, endPoint y: 244, distance: 54.4
drag, startPoint x: 160, startPoint y: 249, endPoint x: 247, endPoint y: 321, distance: 113.4
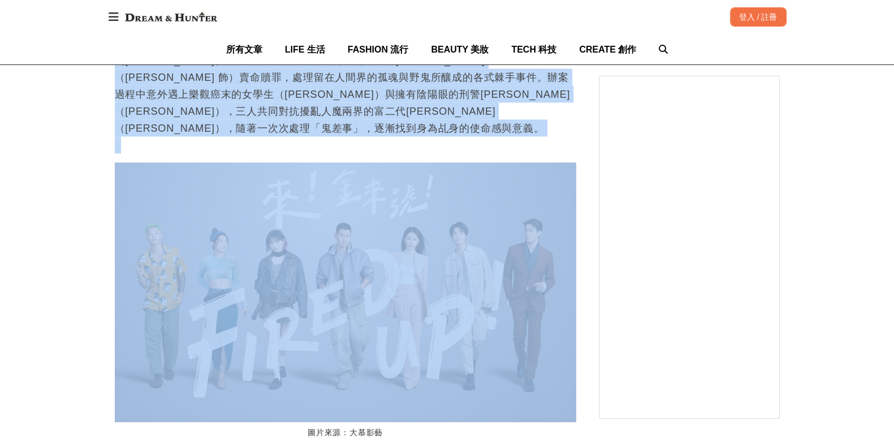
scroll to position [7989, 0]
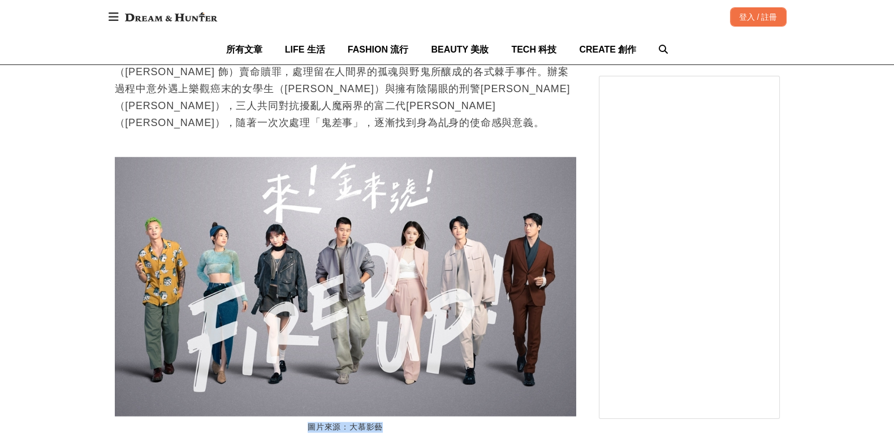
drag, startPoint x: 416, startPoint y: 124, endPoint x: 279, endPoint y: 118, distance: 136.5
click at [279, 416] on figcaption "圖片來源：大慕影藝" at bounding box center [346, 427] width 462 height 22
drag, startPoint x: 107, startPoint y: 149, endPoint x: 215, endPoint y: 166, distance: 108.8
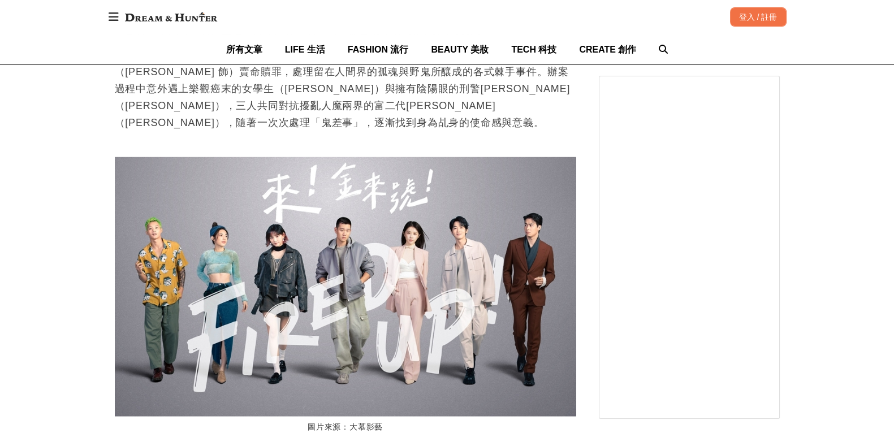
scroll to position [0, 0]
drag, startPoint x: 236, startPoint y: 255, endPoint x: 481, endPoint y: 321, distance: 253.9
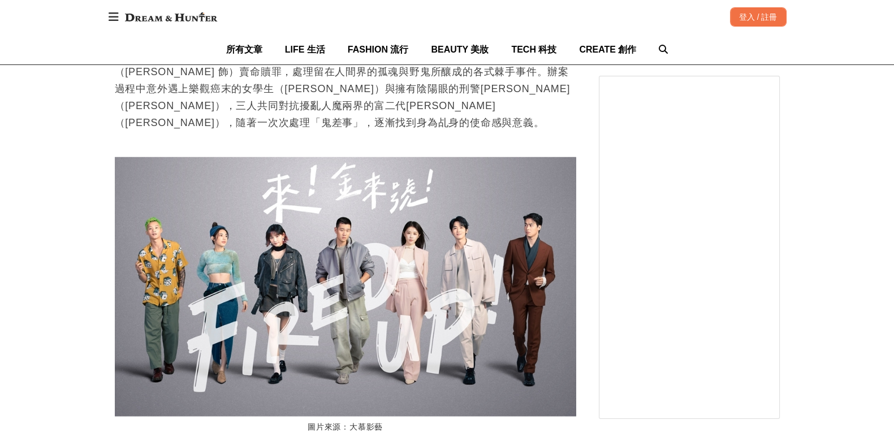
drag, startPoint x: 202, startPoint y: 221, endPoint x: 364, endPoint y: 289, distance: 175.7
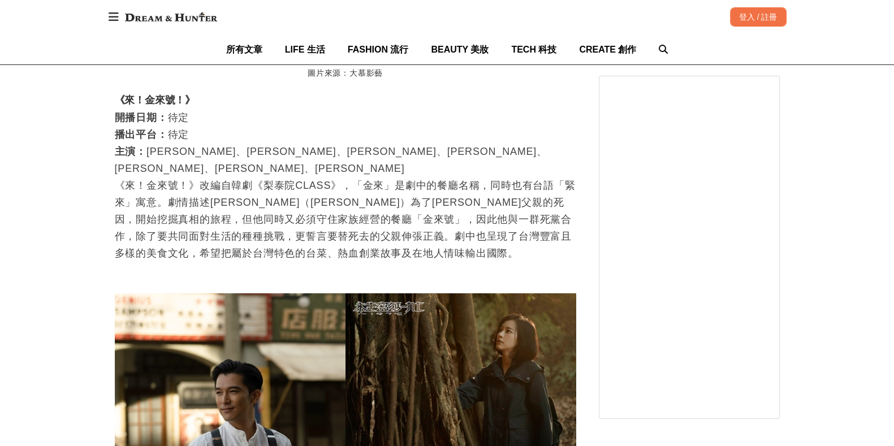
drag, startPoint x: 416, startPoint y: 305, endPoint x: 323, endPoint y: 305, distance: 92.8
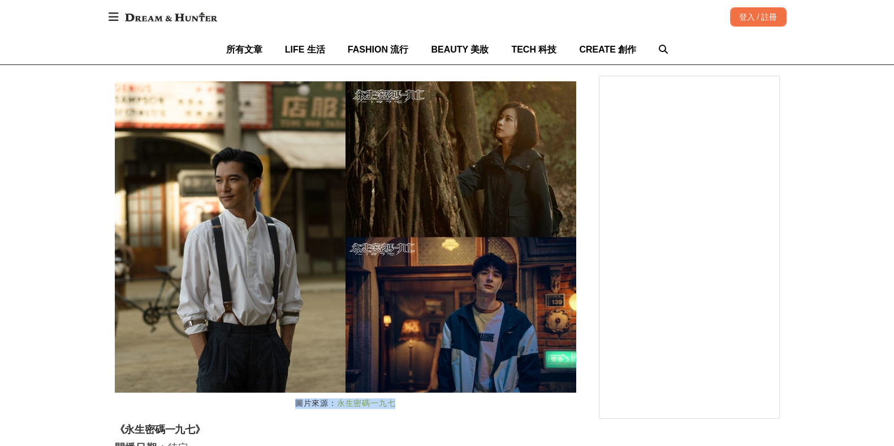
scroll to position [0, 1385]
drag, startPoint x: 177, startPoint y: 111, endPoint x: 236, endPoint y: 111, distance: 59.4
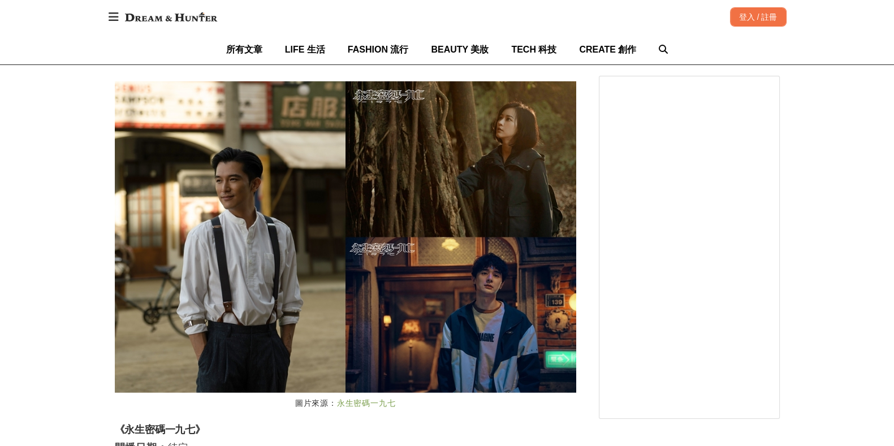
scroll to position [0, 0]
drag, startPoint x: 115, startPoint y: 109, endPoint x: 257, endPoint y: 137, distance: 145.3
drag, startPoint x: 232, startPoint y: 188, endPoint x: 540, endPoint y: 234, distance: 311.1
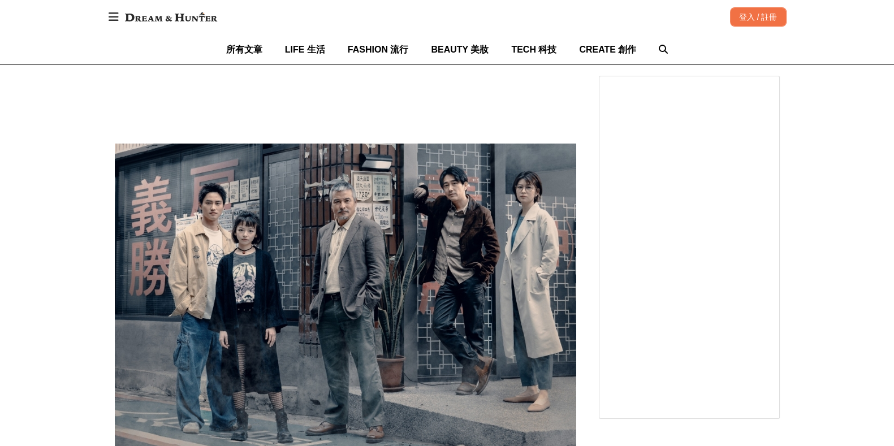
scroll to position [0, 1385]
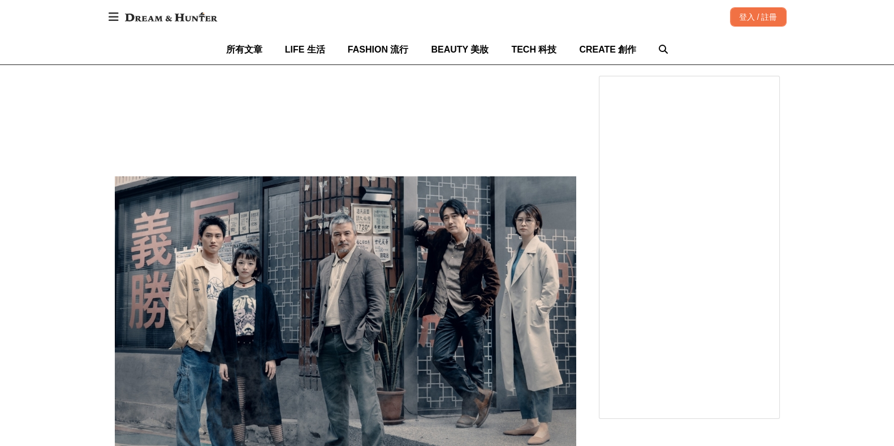
drag, startPoint x: 204, startPoint y: 168, endPoint x: 64, endPoint y: 167, distance: 139.2
drag, startPoint x: 106, startPoint y: 188, endPoint x: 231, endPoint y: 188, distance: 124.4
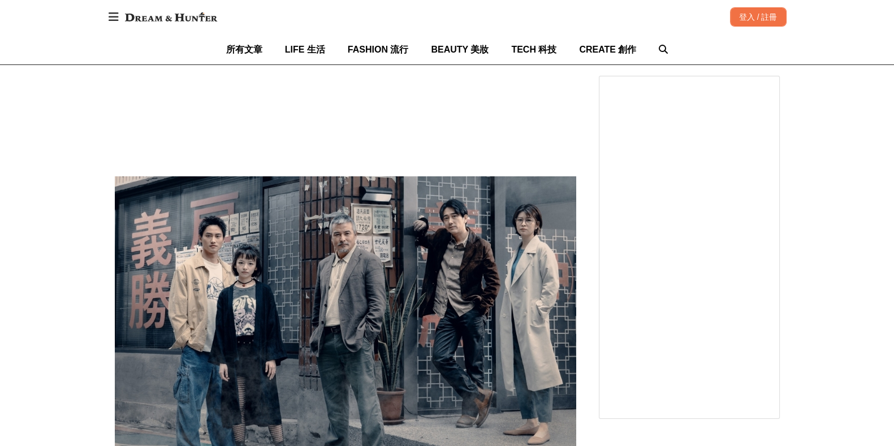
scroll to position [0, 0]
drag, startPoint x: 189, startPoint y: 238, endPoint x: 405, endPoint y: 317, distance: 230.1
drag, startPoint x: 305, startPoint y: 142, endPoint x: 400, endPoint y: 145, distance: 94.5
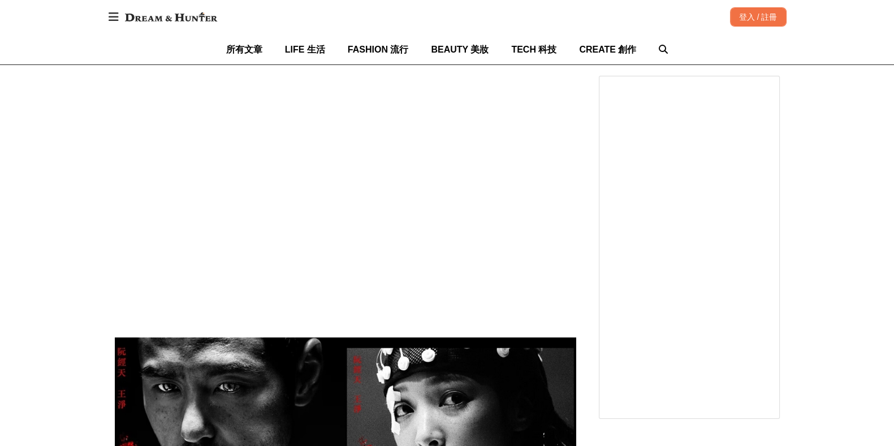
drag, startPoint x: 412, startPoint y: 296, endPoint x: 296, endPoint y: 295, distance: 116.0
drag, startPoint x: 174, startPoint y: 325, endPoint x: 200, endPoint y: 334, distance: 28.1
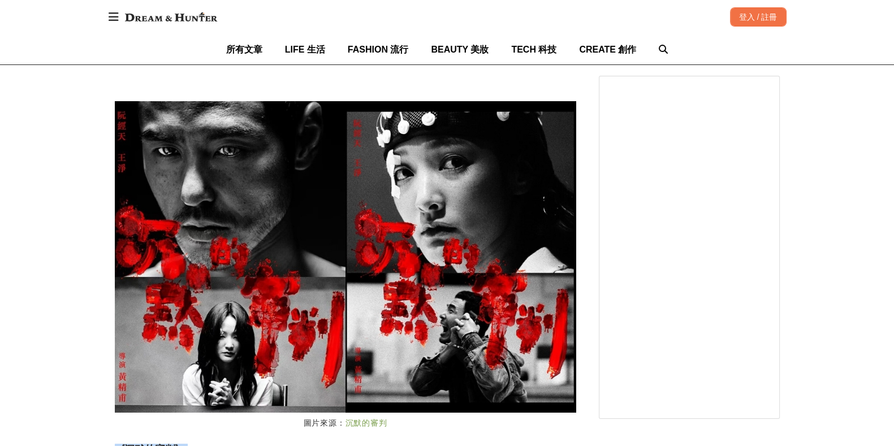
scroll to position [0, 1846]
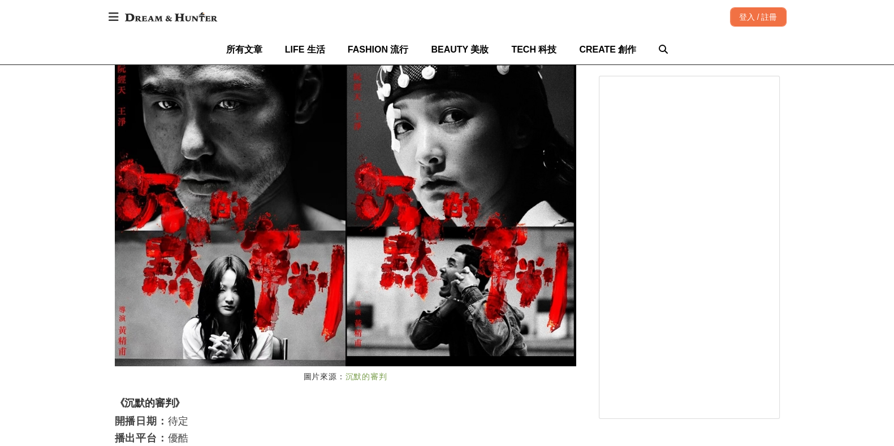
drag, startPoint x: 116, startPoint y: 121, endPoint x: 429, endPoint y: 172, distance: 317.5
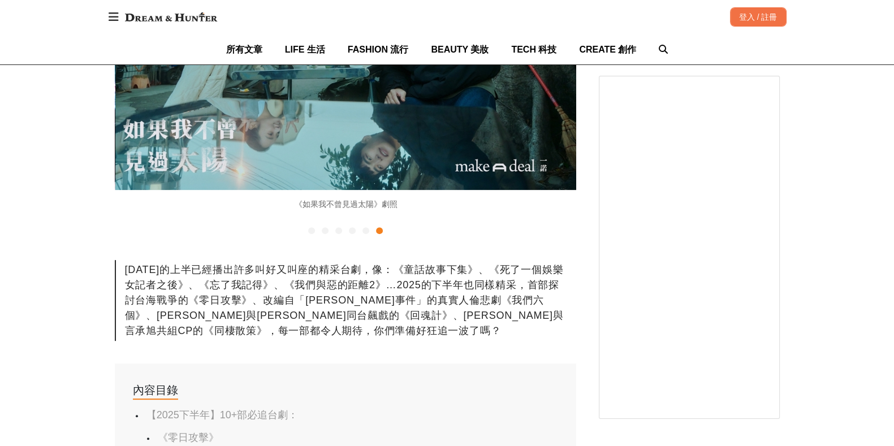
scroll to position [518, 0]
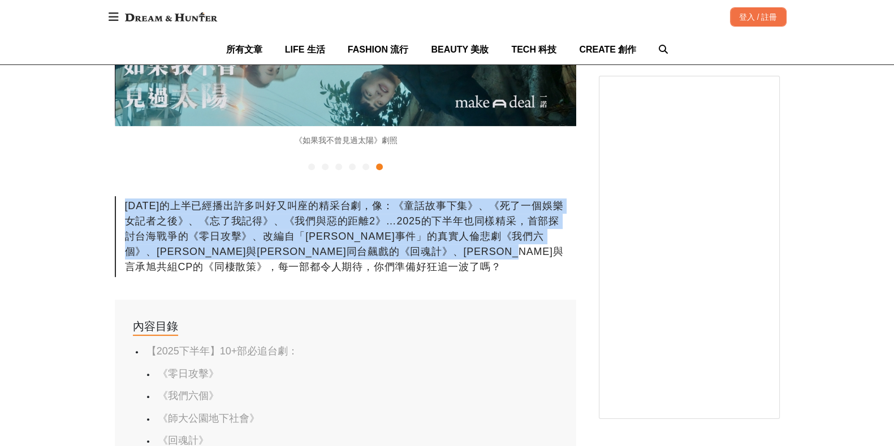
drag, startPoint x: 192, startPoint y: 252, endPoint x: 117, endPoint y: 180, distance: 104.4
click at [117, 196] on div "2025年的上半已經播出許多叫好又叫座的精采台劇，像：《童話故事下集》、《死了一個娛樂女記者之後》、《忘了我記得》、《我們與惡的距離2》…2025的下半年也同…" at bounding box center [346, 236] width 462 height 81
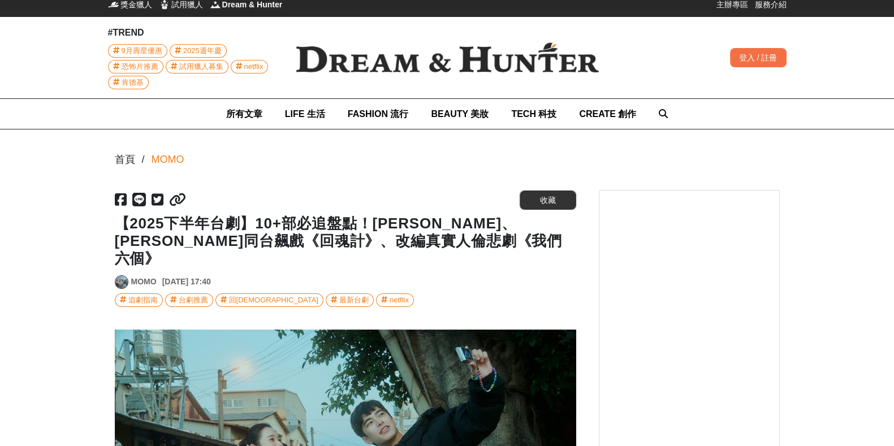
scroll to position [0, 0]
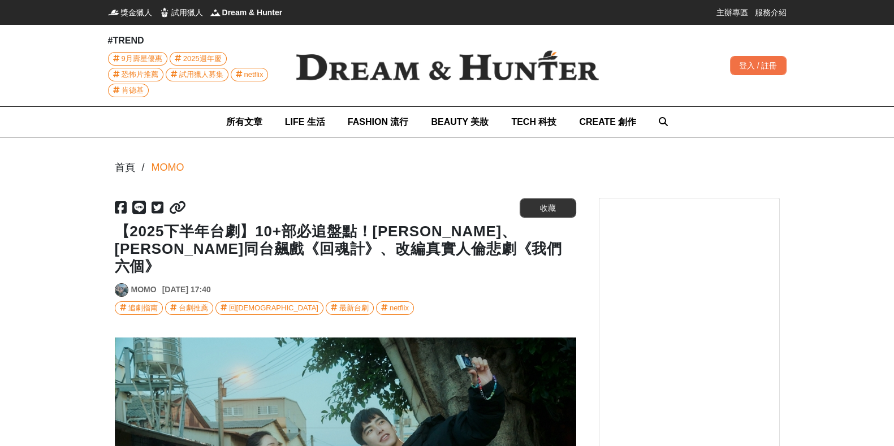
click at [148, 284] on link "MOMO" at bounding box center [143, 290] width 25 height 12
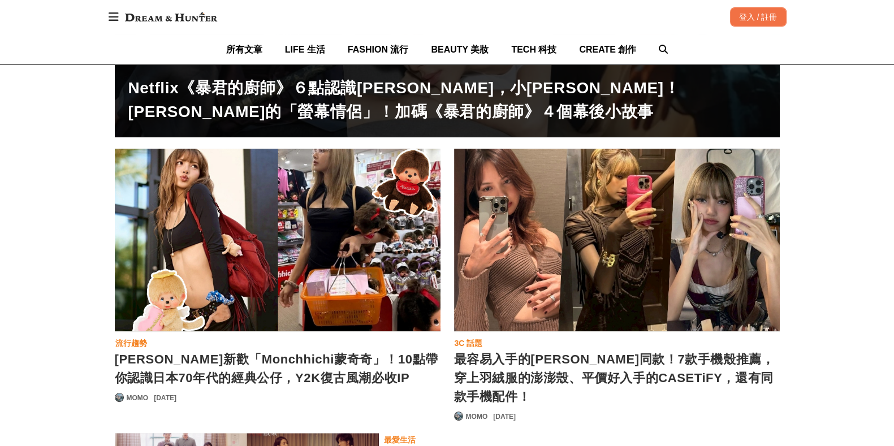
scroll to position [494, 0]
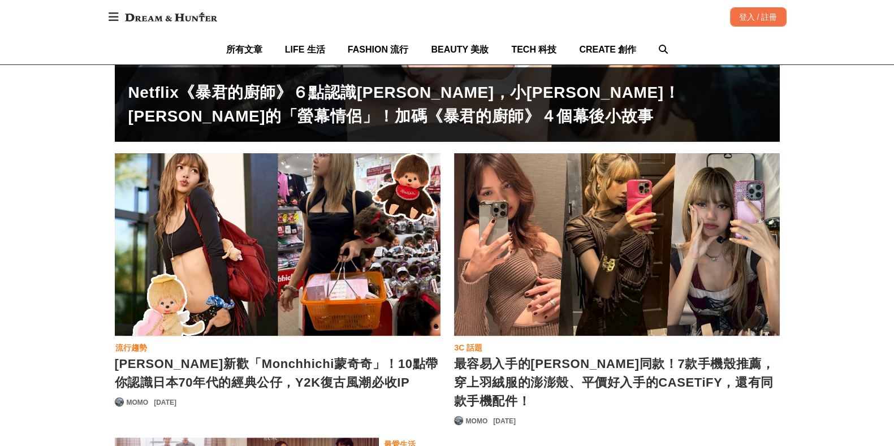
click at [648, 221] on div "最容易入手的LISA同款！7款手機殼推薦，穿上羽絨服的澎澎殼、平價好入手的CASETiFY，還有同款手機配件！" at bounding box center [617, 244] width 326 height 183
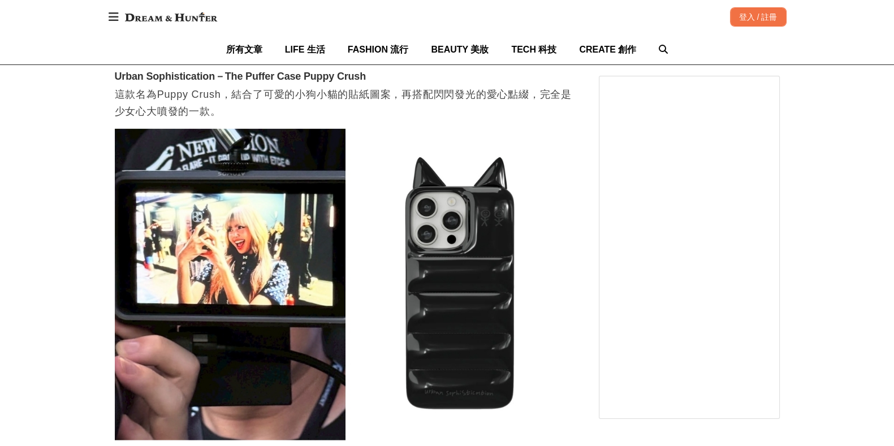
scroll to position [0, 1385]
click at [48, 87] on div "首頁 / MOMO https://dream.bhuntr.com/article/lisas-phone-case 收藏 最容易入手的LISA同款！7款手…" at bounding box center [447, 120] width 894 height 6333
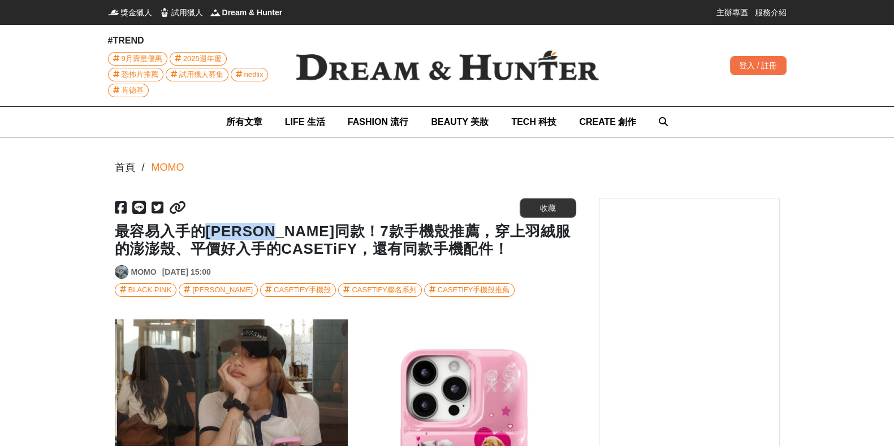
scroll to position [0, 461]
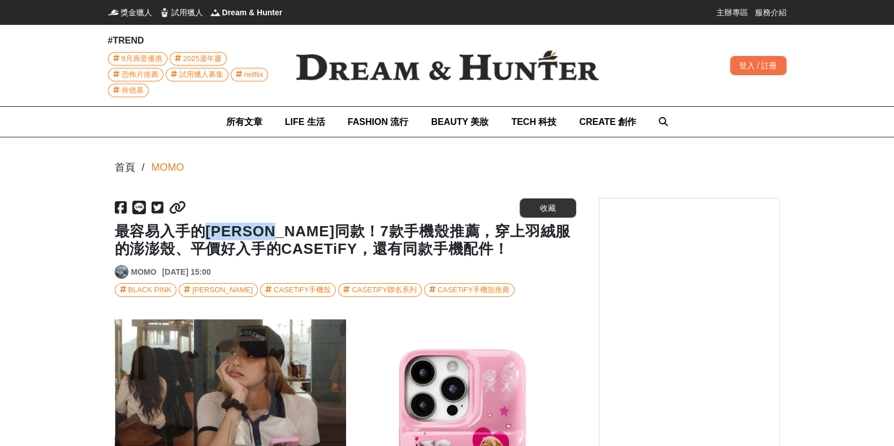
drag, startPoint x: 203, startPoint y: 229, endPoint x: 283, endPoint y: 236, distance: 80.7
click at [283, 236] on h1 "最容易入手的[PERSON_NAME]同款！7款手機殼推薦，穿上羽絨服的澎澎殼、平價好入手的CASETiFY，還有同款手機配件！" at bounding box center [346, 240] width 462 height 35
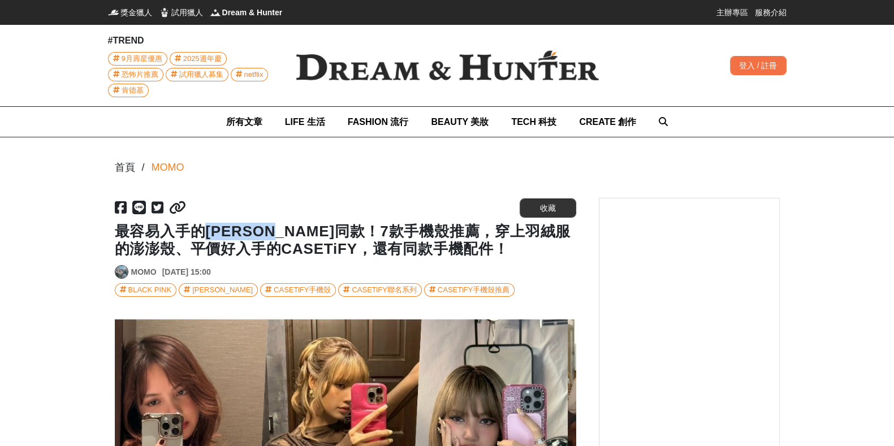
scroll to position [0, 0]
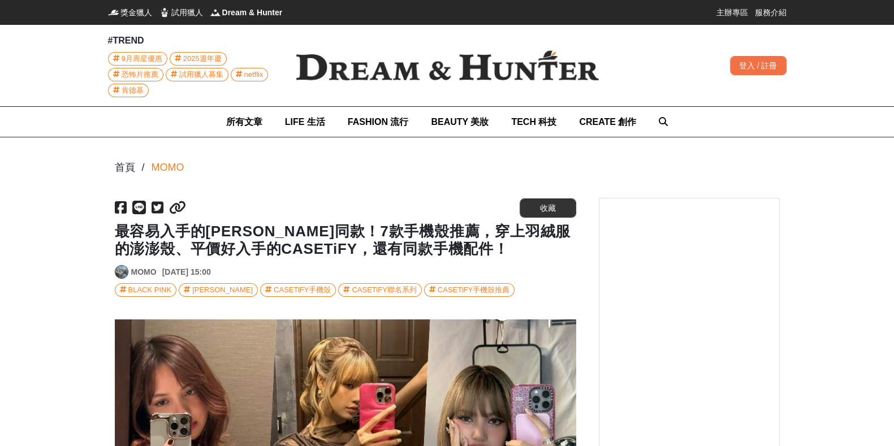
click at [303, 230] on h1 "最容易入手的[PERSON_NAME]同款！7款手機殼推薦，穿上羽絨服的澎澎殼、平價好入手的CASETiFY，還有同款手機配件！" at bounding box center [346, 240] width 462 height 35
drag, startPoint x: 280, startPoint y: 232, endPoint x: 382, endPoint y: 233, distance: 101.8
click at [382, 233] on h1 "最容易入手的[PERSON_NAME]同款！7款手機殼推薦，穿上羽絨服的澎澎殼、平價好入手的CASETiFY，還有同款手機配件！" at bounding box center [346, 240] width 462 height 35
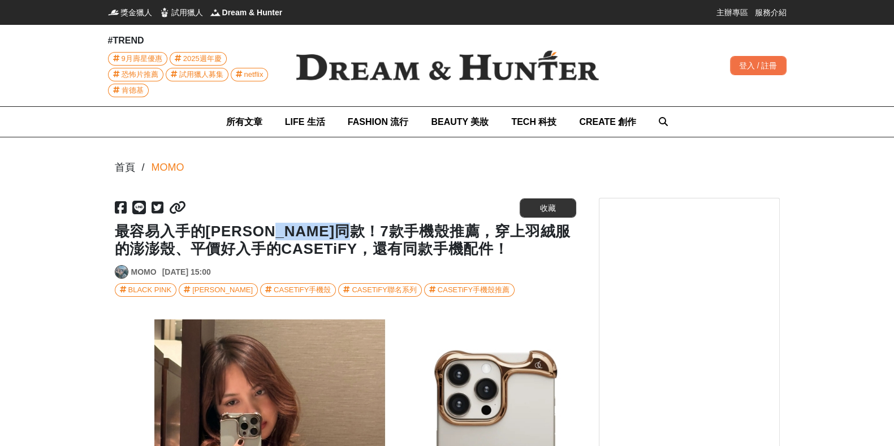
scroll to position [0, 1846]
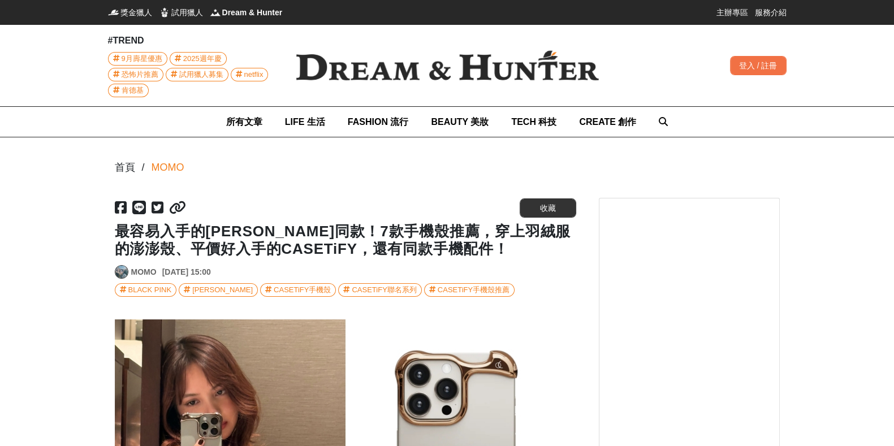
click at [139, 243] on h1 "最容易入手的[PERSON_NAME]同款！7款手機殼推薦，穿上羽絨服的澎澎殼、平價好入手的CASETiFY，還有同款手機配件！" at bounding box center [346, 240] width 462 height 35
drag, startPoint x: 113, startPoint y: 230, endPoint x: 382, endPoint y: 231, distance: 268.7
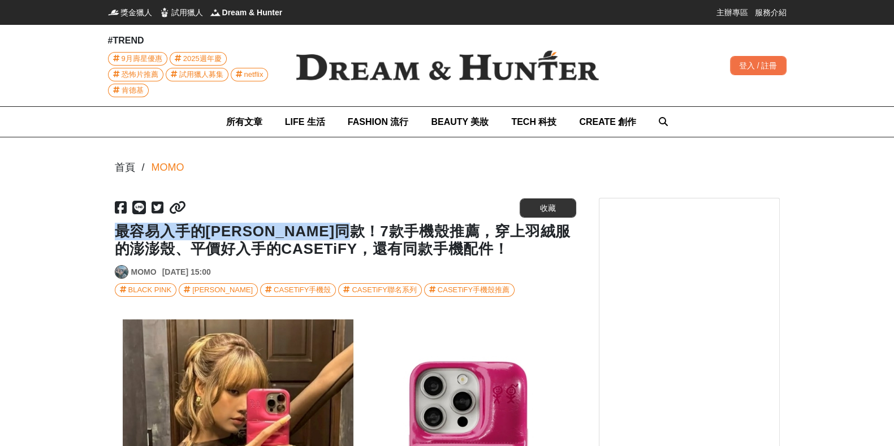
scroll to position [0, 2307]
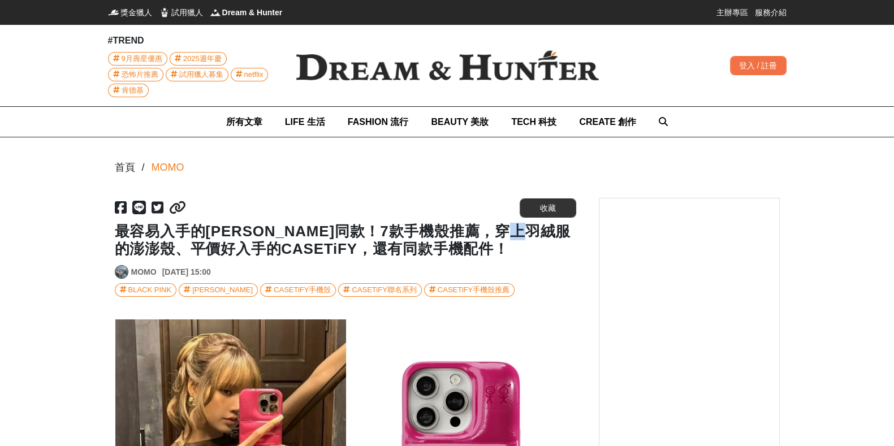
drag, startPoint x: 554, startPoint y: 232, endPoint x: 581, endPoint y: 242, distance: 28.5
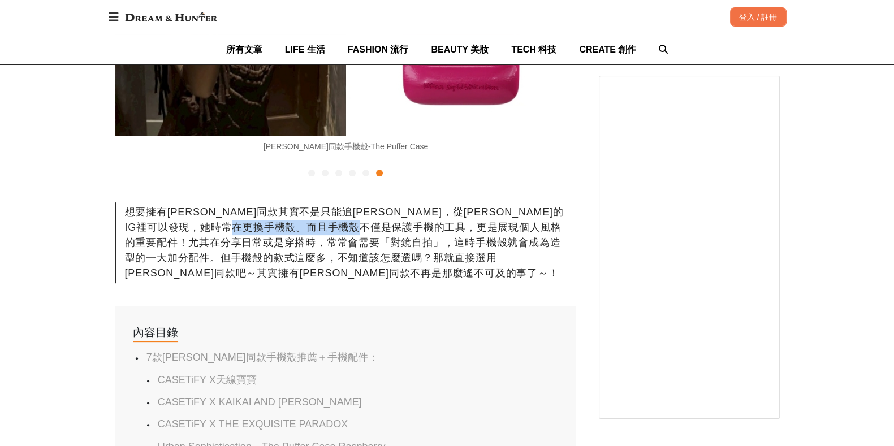
drag, startPoint x: 315, startPoint y: 226, endPoint x: 443, endPoint y: 226, distance: 129.0
click at [443, 226] on div "想要擁有[PERSON_NAME]同款其實不是只能追[PERSON_NAME]，從[PERSON_NAME]的IG裡可以發現，她時常在更換手機殼。而且手機殼不…" at bounding box center [346, 243] width 462 height 81
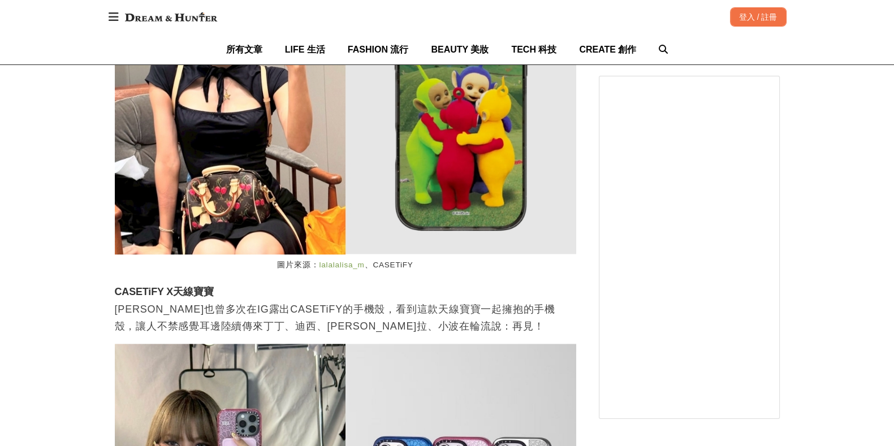
scroll to position [1273, 0]
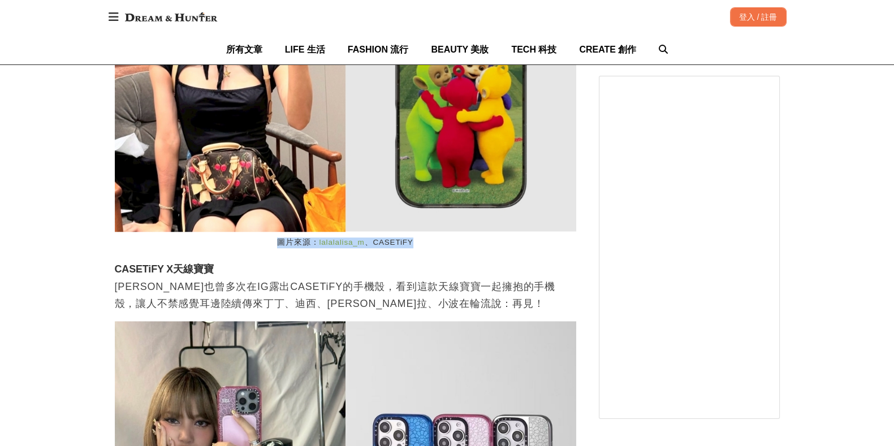
drag, startPoint x: 455, startPoint y: 242, endPoint x: 264, endPoint y: 239, distance: 191.8
click at [264, 239] on figcaption "圖片來源： lalalalisa_m 、CASETiFY" at bounding box center [346, 243] width 462 height 22
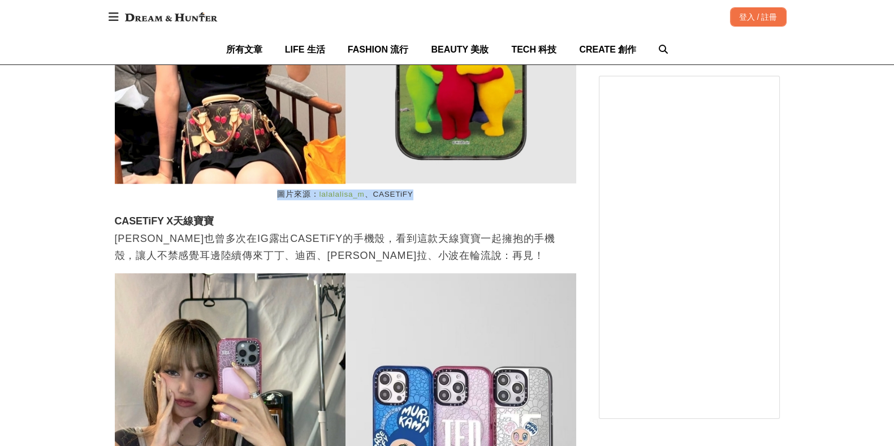
scroll to position [0, 1385]
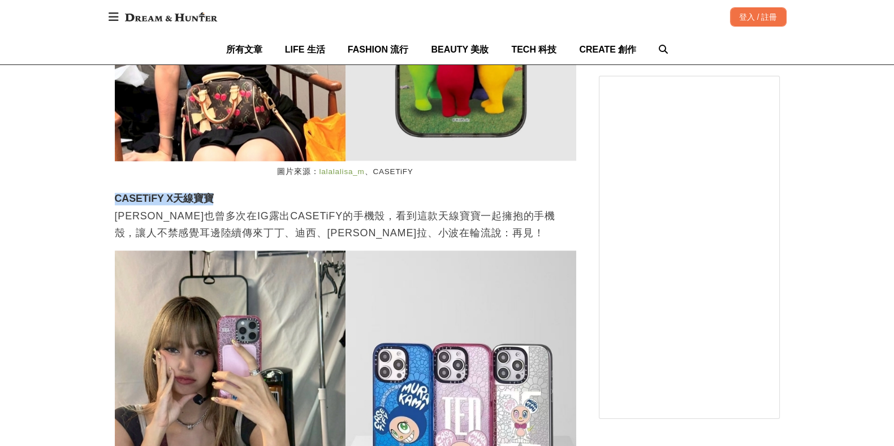
drag, startPoint x: 103, startPoint y: 206, endPoint x: 97, endPoint y: 188, distance: 18.4
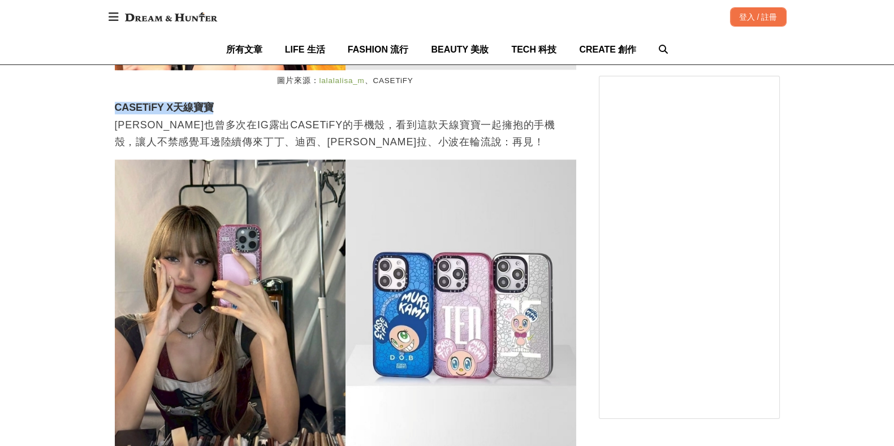
scroll to position [1414, 0]
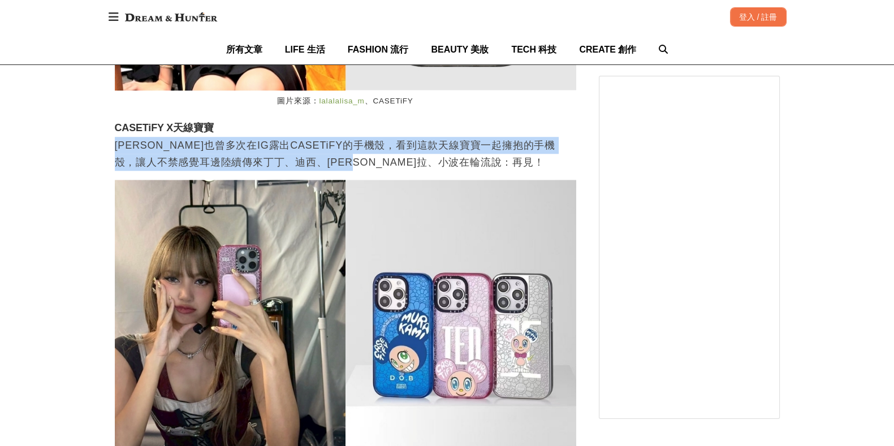
drag, startPoint x: 107, startPoint y: 144, endPoint x: 485, endPoint y: 168, distance: 379.2
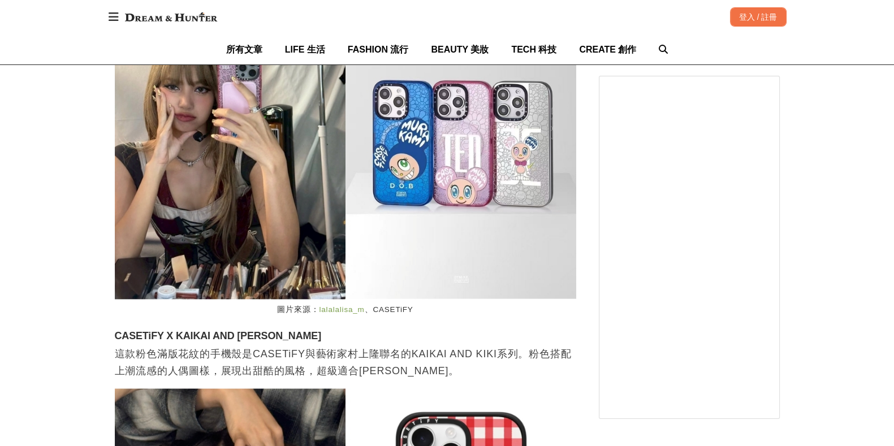
scroll to position [1626, 0]
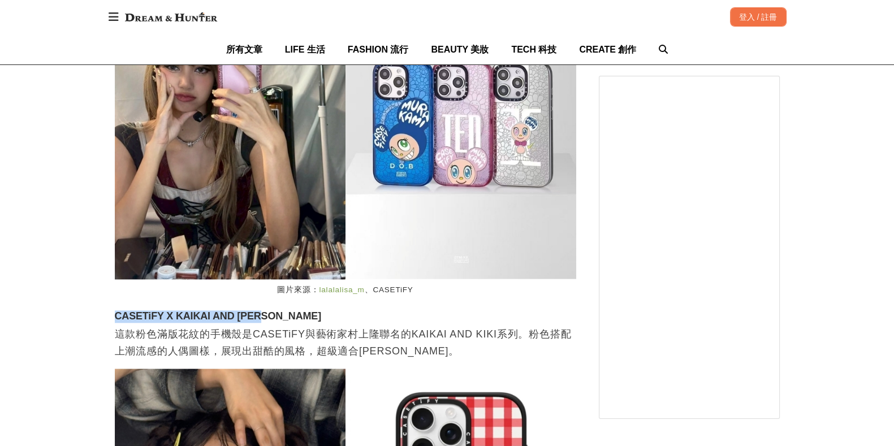
drag, startPoint x: 288, startPoint y: 320, endPoint x: 152, endPoint y: 324, distance: 136.9
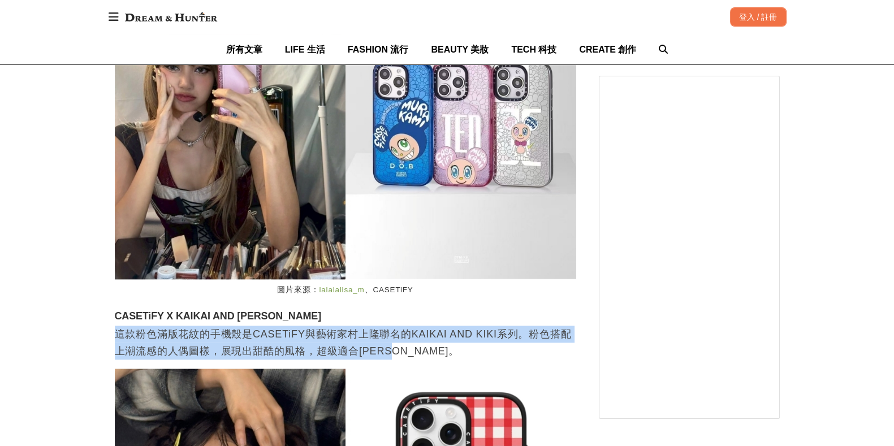
drag, startPoint x: 114, startPoint y: 335, endPoint x: 433, endPoint y: 349, distance: 319.3
click at [433, 349] on p "這款粉色滿版花紋的手機殼是CASETiFY與藝術家村上隆聯名的KAIKAI AND KIKI系列。粉色搭配上潮流感的人偶圖樣，展現出甜酷的風格，超級適合LIS…" at bounding box center [346, 343] width 462 height 34
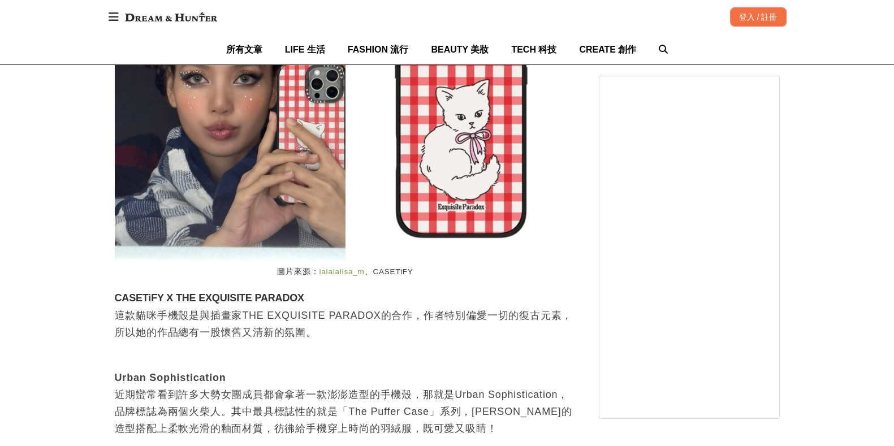
scroll to position [2121, 0]
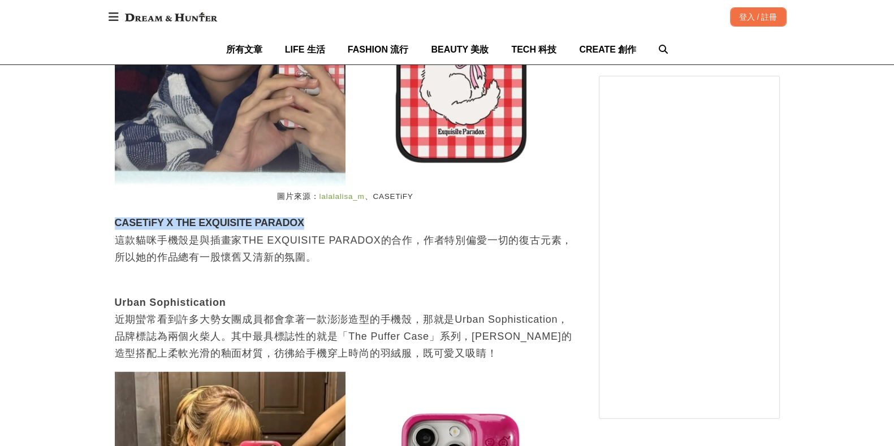
drag, startPoint x: 322, startPoint y: 228, endPoint x: 113, endPoint y: 229, distance: 209.3
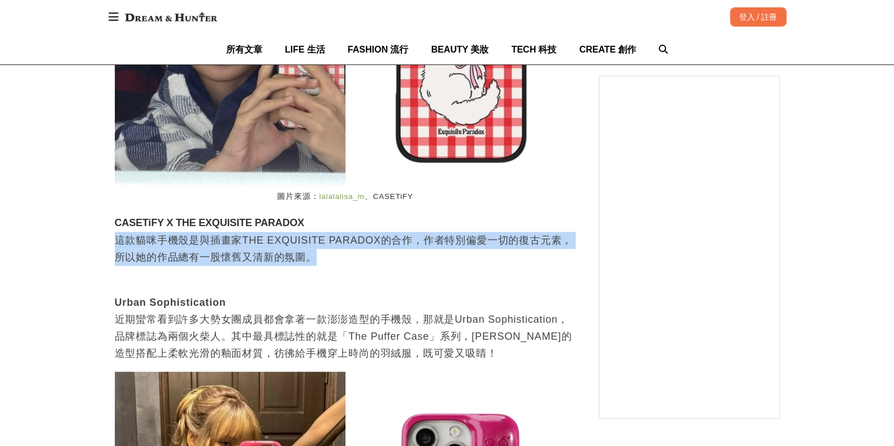
drag, startPoint x: 110, startPoint y: 247, endPoint x: 342, endPoint y: 260, distance: 232.3
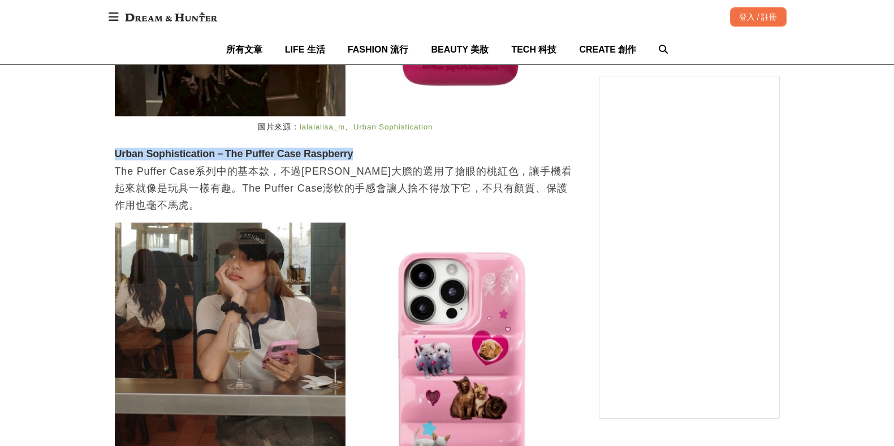
drag, startPoint x: 372, startPoint y: 154, endPoint x: 88, endPoint y: 161, distance: 283.5
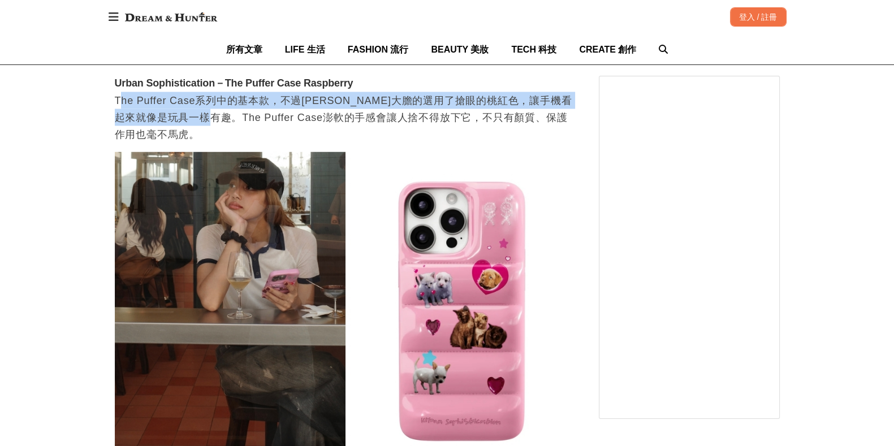
drag, startPoint x: 128, startPoint y: 104, endPoint x: 210, endPoint y: 126, distance: 85.3
click at [210, 126] on p "The Puffer Case系列中的基本款，不過LISA大膽的選用了搶眼的桃紅色，讓手機看起來就像是玩具一樣有趣。The Puffer Case澎軟的手感會…" at bounding box center [346, 117] width 462 height 51
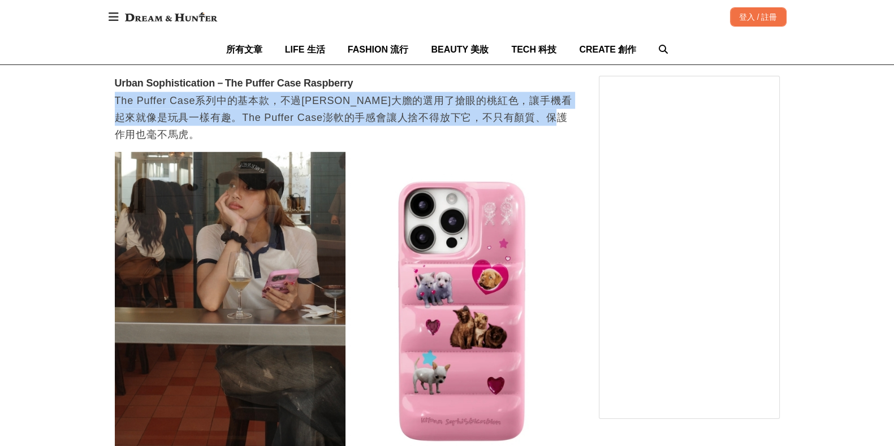
drag, startPoint x: 105, startPoint y: 98, endPoint x: 175, endPoint y: 139, distance: 81.1
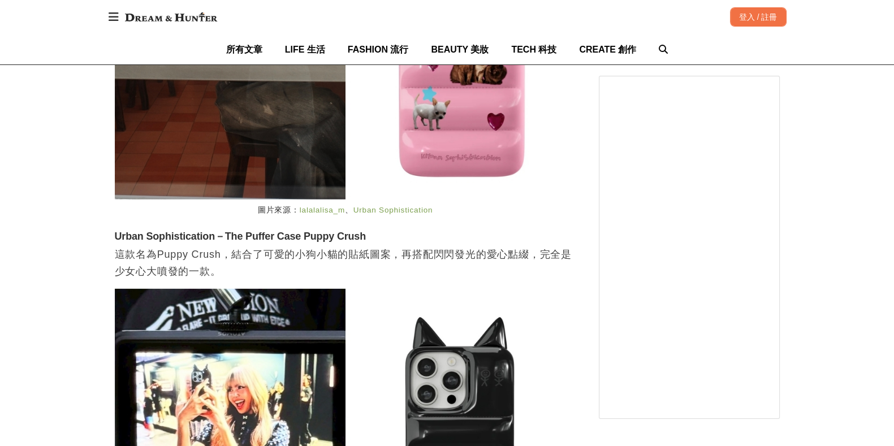
scroll to position [3040, 0]
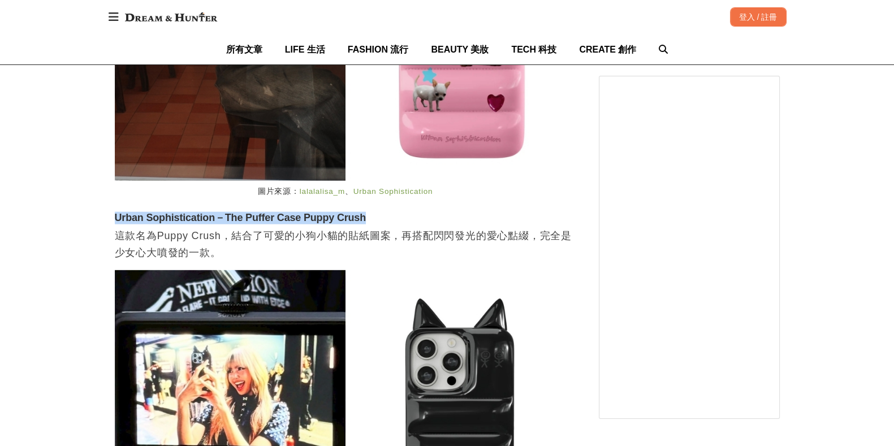
drag, startPoint x: 397, startPoint y: 216, endPoint x: 99, endPoint y: 225, distance: 297.7
click at [99, 225] on div "首頁 / MOMO https://dream.bhuntr.com/article/lisas-phone-case 收藏 最容易入手的LISA同款！7款手…" at bounding box center [447, 262] width 894 height 6333
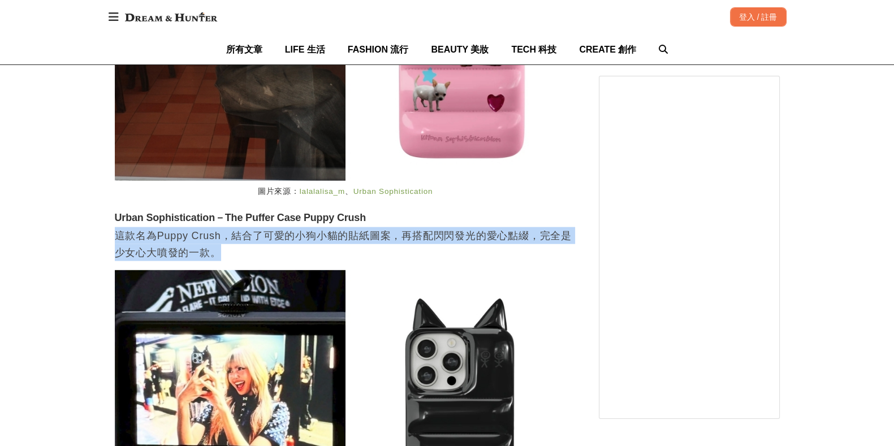
drag, startPoint x: 111, startPoint y: 239, endPoint x: 228, endPoint y: 259, distance: 118.3
click at [229, 259] on div "首頁 / MOMO https://dream.bhuntr.com/article/lisas-phone-case 收藏 最容易入手的LISA同款！7款手…" at bounding box center [447, 262] width 679 height 6333
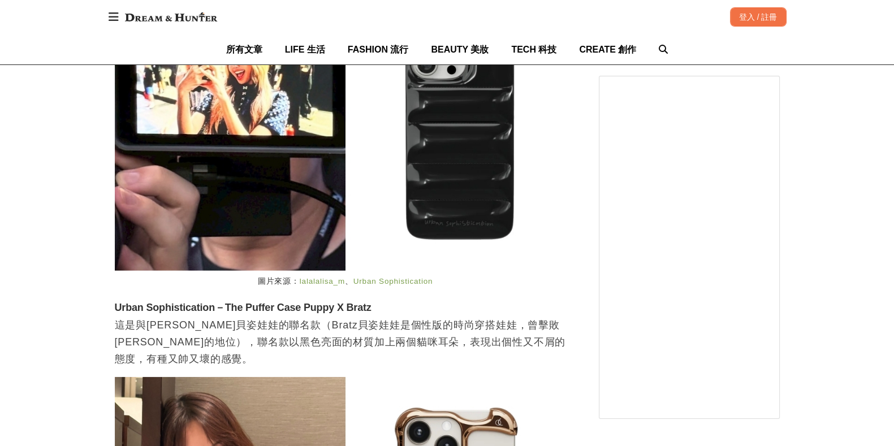
scroll to position [0, 0]
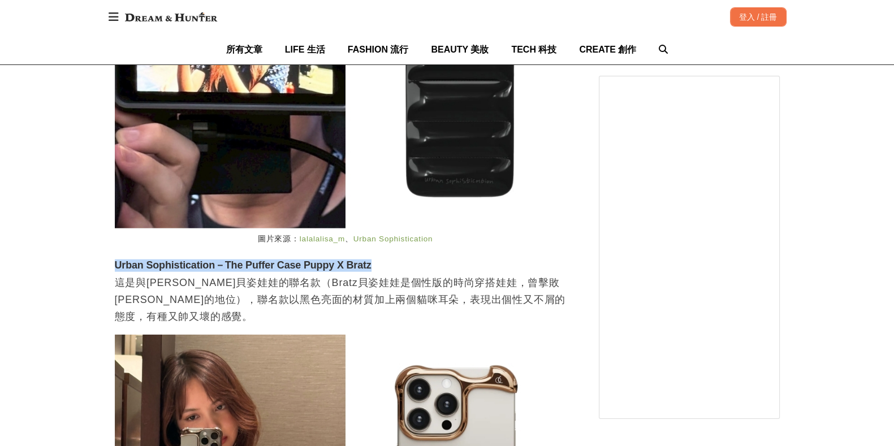
drag, startPoint x: 387, startPoint y: 270, endPoint x: 157, endPoint y: 277, distance: 230.9
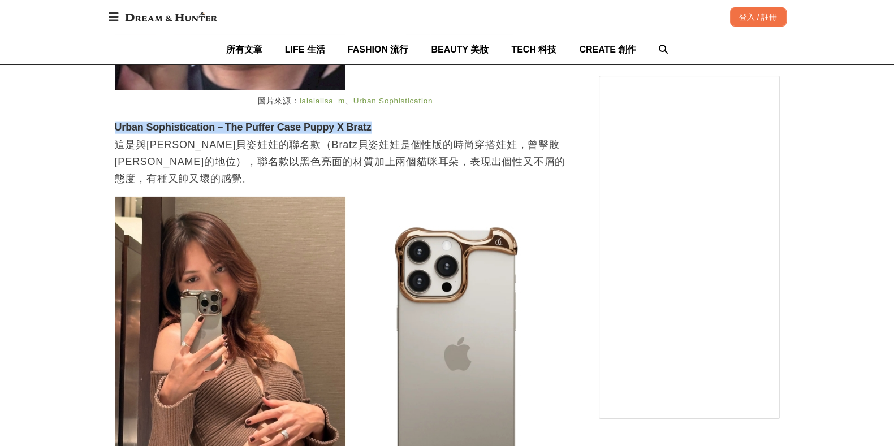
scroll to position [0, 923]
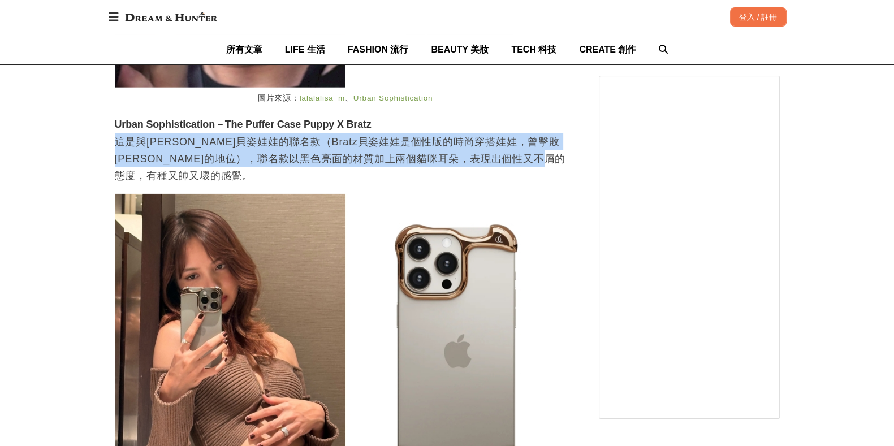
drag, startPoint x: 113, startPoint y: 146, endPoint x: 158, endPoint y: 179, distance: 55.4
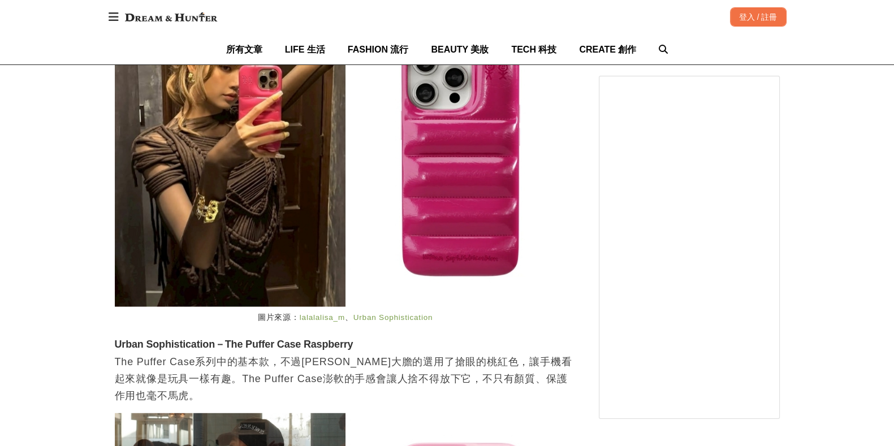
scroll to position [2545, 0]
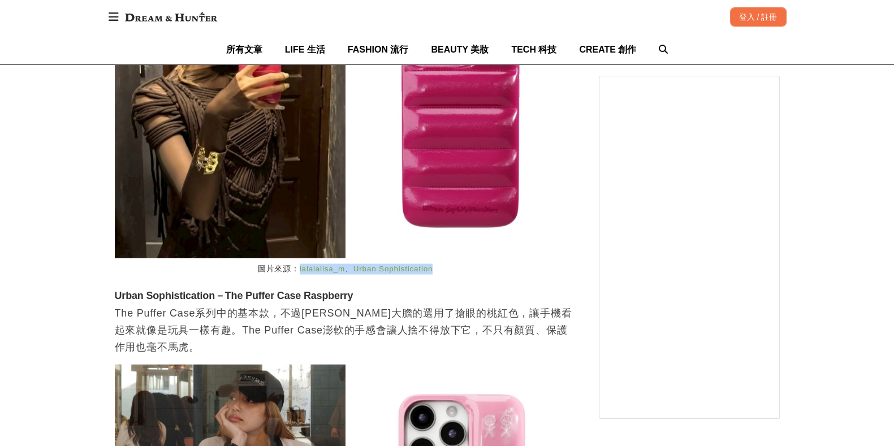
drag, startPoint x: 359, startPoint y: 272, endPoint x: 296, endPoint y: 270, distance: 62.8
click at [296, 270] on figcaption "圖片來源： lalalalisa_m 、 Urban Sophistication" at bounding box center [346, 269] width 462 height 22
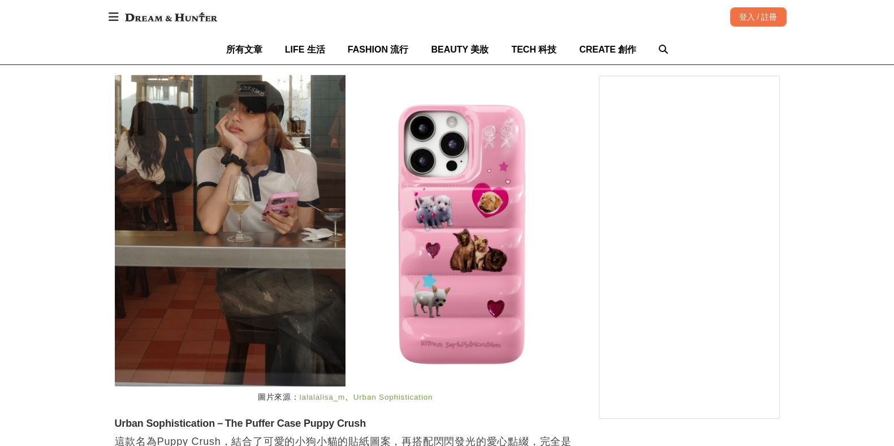
scroll to position [2899, 0]
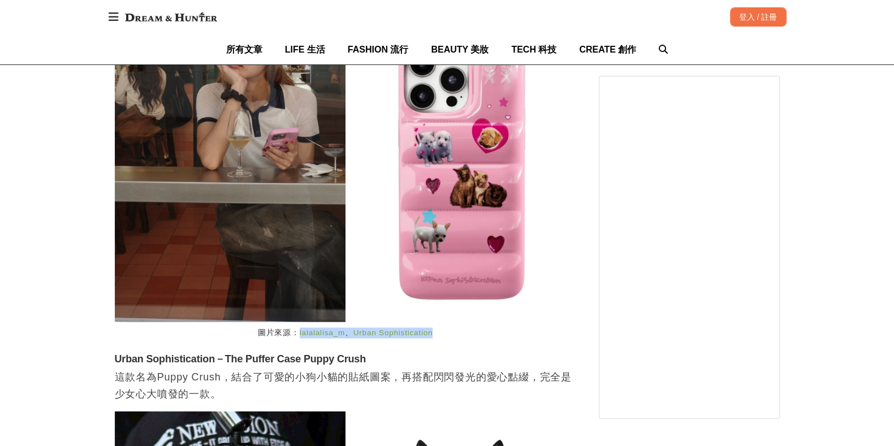
drag, startPoint x: 454, startPoint y: 336, endPoint x: 300, endPoint y: 337, distance: 153.9
click at [292, 338] on figcaption "圖片來源： lalalalisa_m 、 Urban Sophistication" at bounding box center [346, 333] width 462 height 22
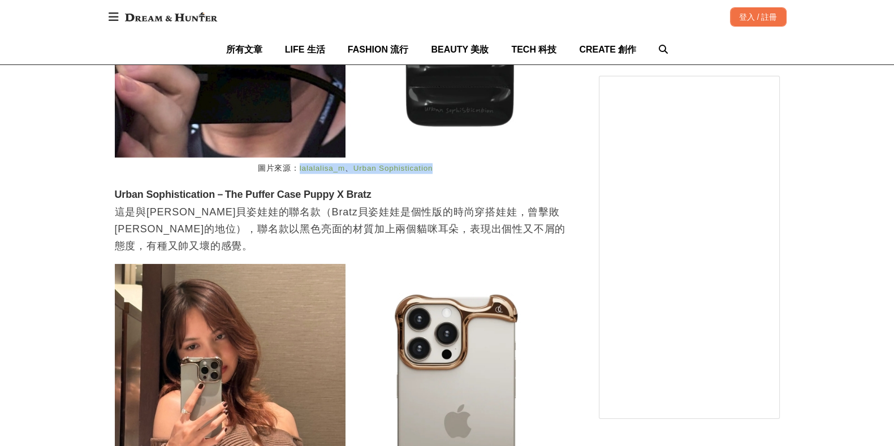
scroll to position [0, 1385]
drag, startPoint x: 462, startPoint y: 173, endPoint x: 299, endPoint y: 175, distance: 162.4
click at [297, 175] on figcaption "圖片來源： lalalalisa_m 、 Urban Sophistication" at bounding box center [346, 169] width 462 height 22
drag, startPoint x: 395, startPoint y: 170, endPoint x: 243, endPoint y: 170, distance: 152.2
click at [236, 170] on figcaption "圖片來源： lalalalisa_m 、 Urban Sophistication" at bounding box center [346, 169] width 462 height 22
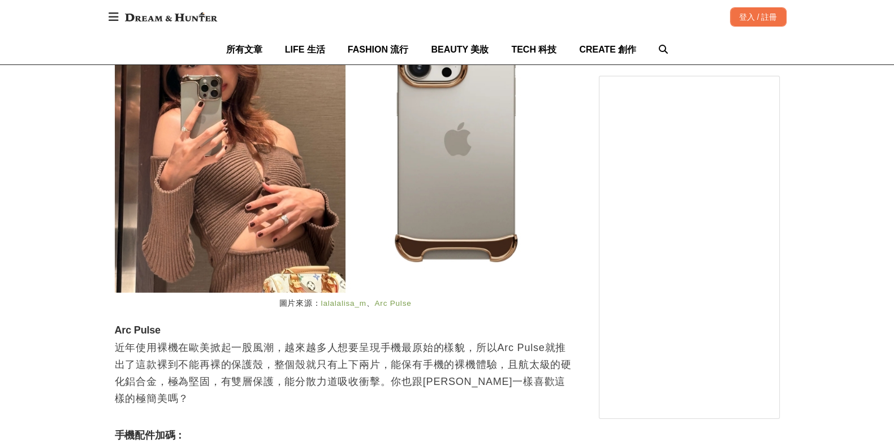
scroll to position [0, 923]
drag, startPoint x: 390, startPoint y: 309, endPoint x: 292, endPoint y: 310, distance: 97.9
click at [268, 310] on figcaption "圖片來源： lalalalisa_m 、 Arc Pulse" at bounding box center [346, 304] width 462 height 22
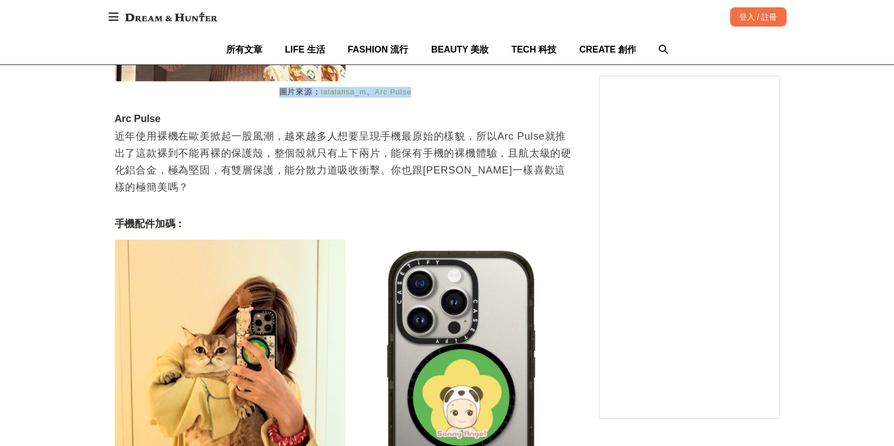
scroll to position [3959, 0]
drag, startPoint x: 178, startPoint y: 123, endPoint x: 87, endPoint y: 123, distance: 90.5
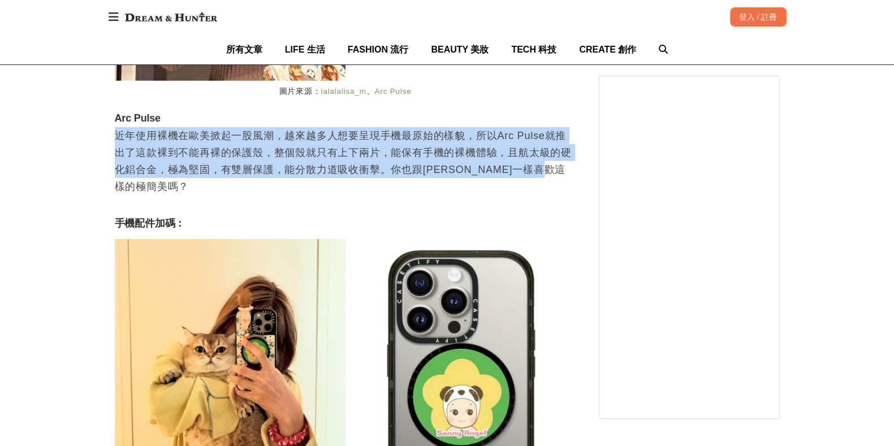
drag, startPoint x: 196, startPoint y: 152, endPoint x: 572, endPoint y: 174, distance: 376.3
click at [572, 174] on p "近年使用裸機在歐美掀起一股風潮，越來越多人想要呈現手機最原始的樣貌，所以Arc Pulse就推出了這款裸到不能再裸的保護殼，整個殼就只有上下兩片，能保有手機的…" at bounding box center [346, 169] width 462 height 85
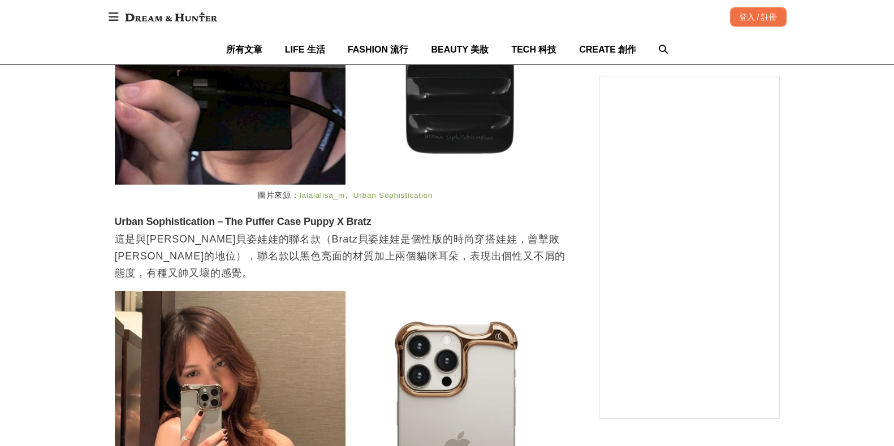
scroll to position [3323, 0]
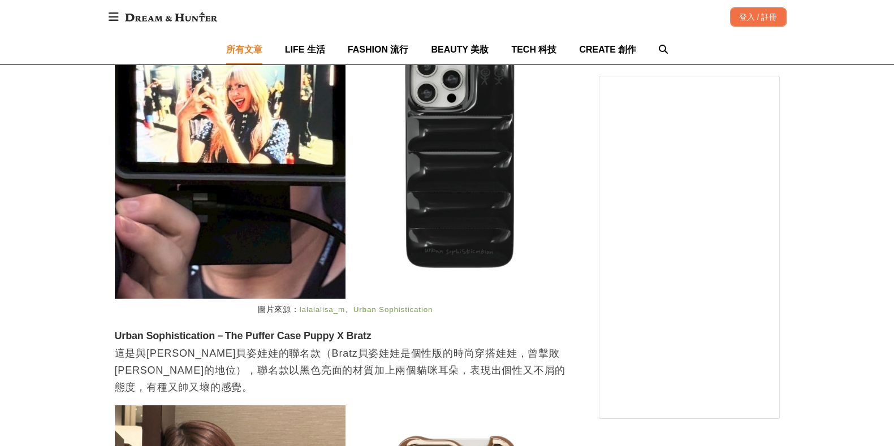
click at [240, 48] on span "所有文章" at bounding box center [244, 50] width 36 height 10
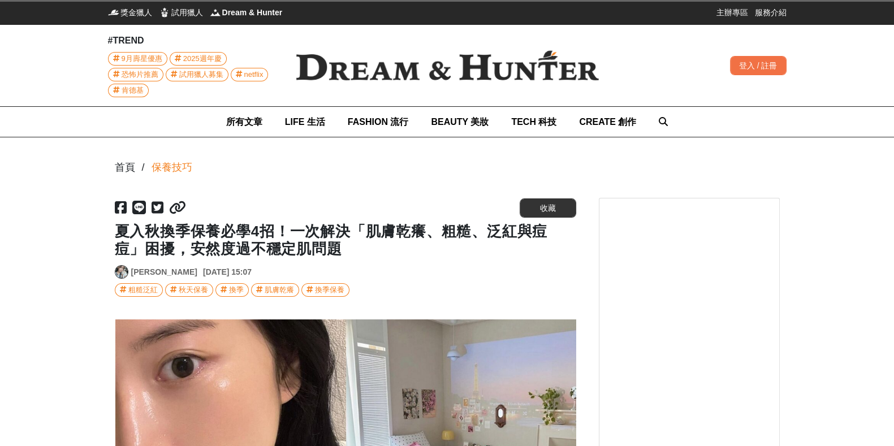
click at [652, 120] on div "所有文章 LIFE 生活 FASHION 流行 BEAUTY 美妝 TECH 科技 CREATE 創作" at bounding box center [447, 122] width 442 height 30
click at [659, 129] on div at bounding box center [663, 122] width 9 height 28
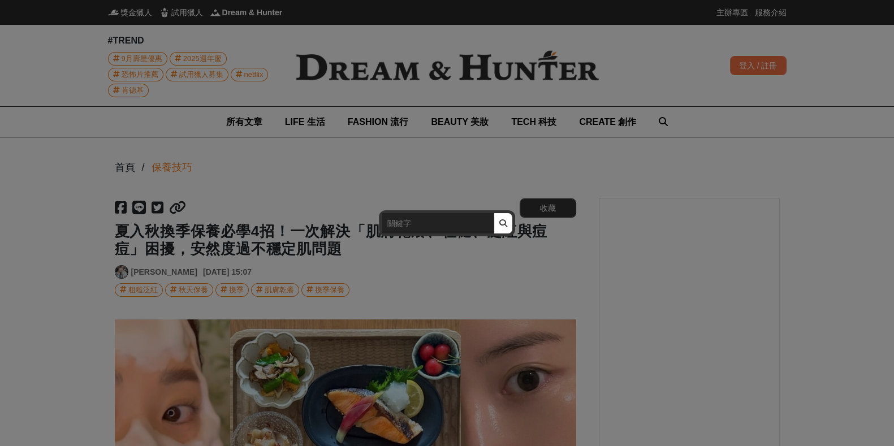
scroll to position [0, 681]
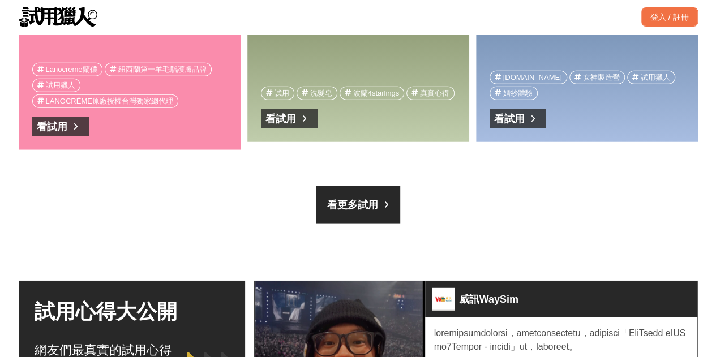
scroll to position [0, 105]
click at [162, 50] on link "LANOCRÈME 蘭儂羊毛脂經典系列 - 試用心得募集" at bounding box center [129, 20] width 195 height 68
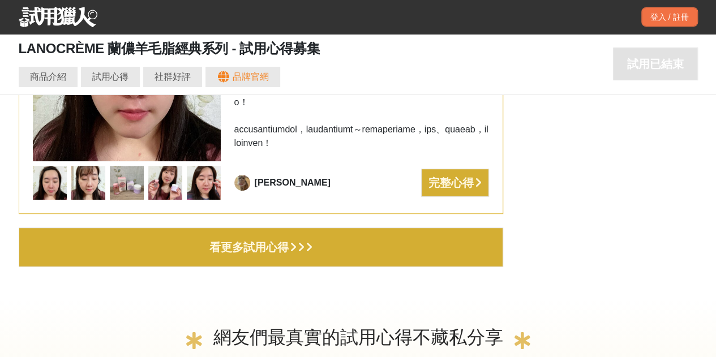
click at [252, 238] on div "看更多試用心得" at bounding box center [248, 247] width 79 height 18
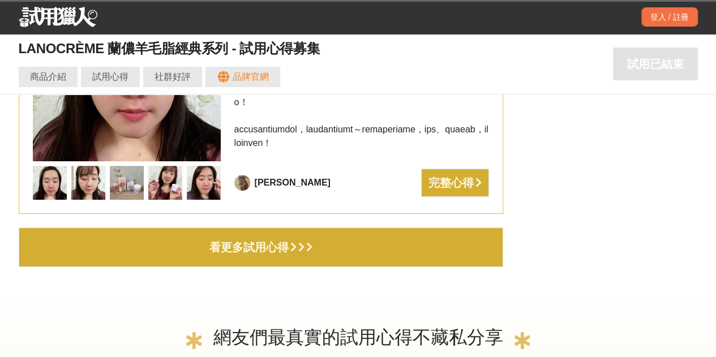
click at [257, 227] on button "看更多試用心得" at bounding box center [261, 247] width 484 height 40
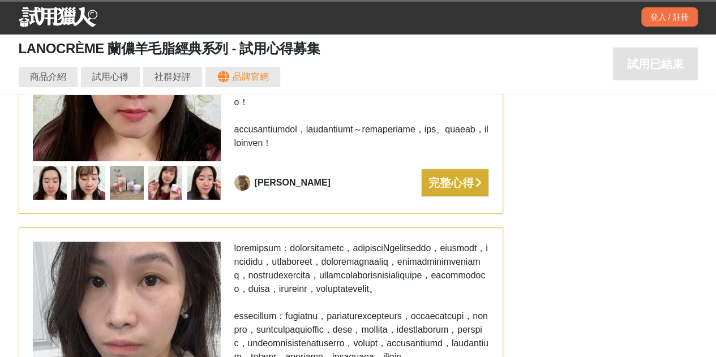
click at [286, 227] on div "粉粉 完整心得" at bounding box center [261, 354] width 484 height 255
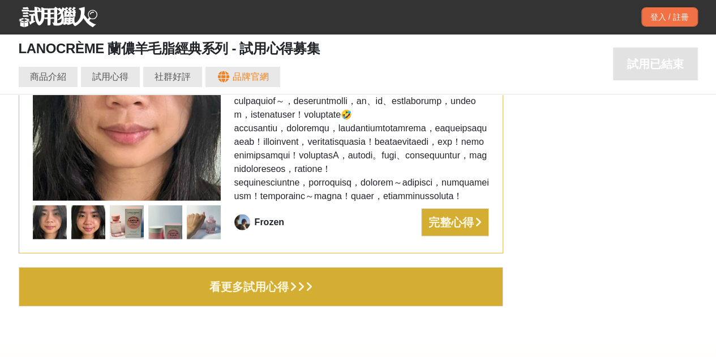
click at [258, 278] on div "看更多試用心得" at bounding box center [248, 287] width 79 height 18
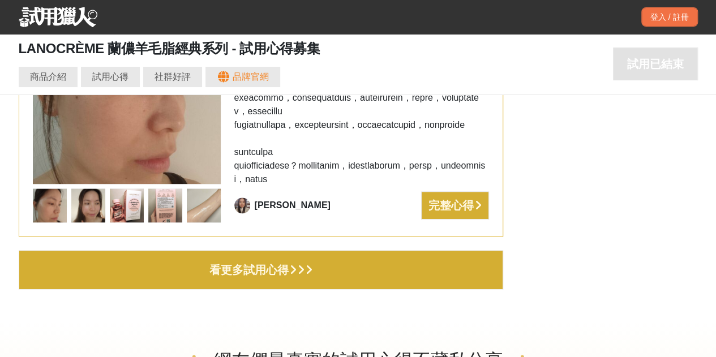
click at [209, 261] on div "看更多試用心得" at bounding box center [248, 270] width 79 height 18
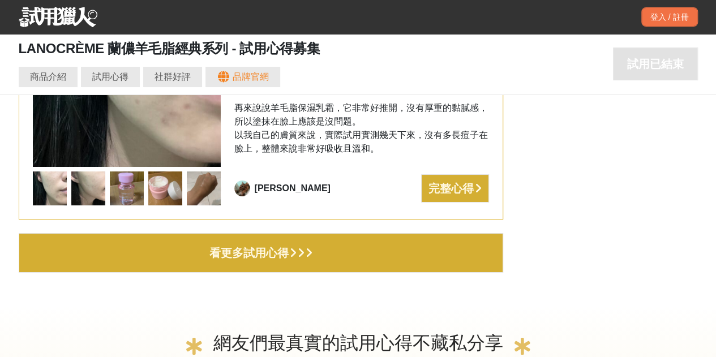
click at [260, 244] on div "看更多試用心得" at bounding box center [248, 253] width 79 height 18
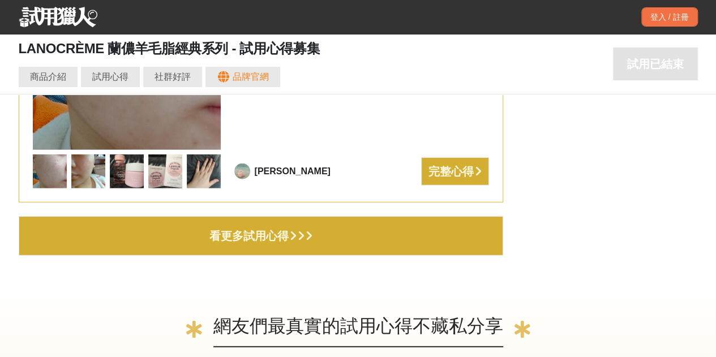
click at [203, 216] on button "看更多試用心得" at bounding box center [261, 236] width 484 height 40
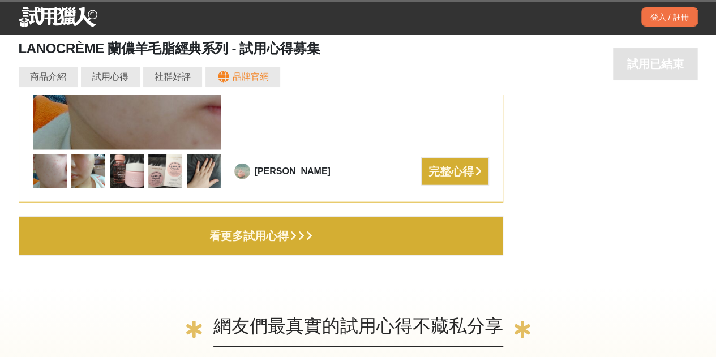
click at [281, 227] on div "看更多試用心得" at bounding box center [248, 236] width 79 height 18
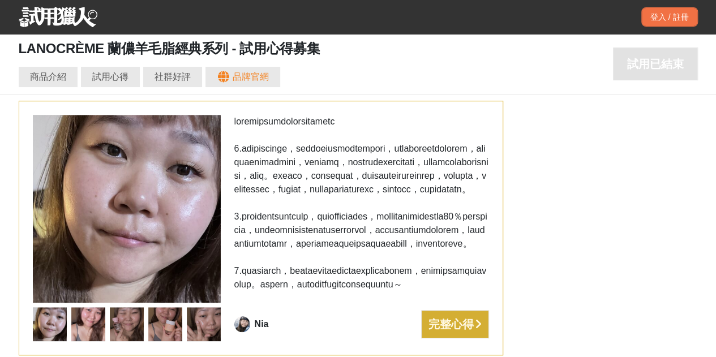
click at [48, 16] on img at bounding box center [58, 17] width 79 height 20
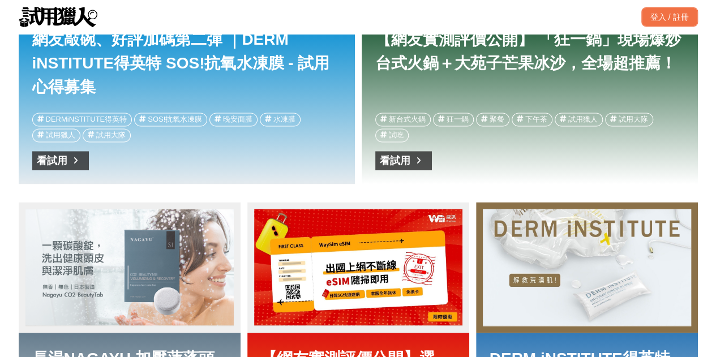
click at [179, 100] on div "網友敲碗、好評加碼第二彈 ｜DERM iNSTITUTE得英特 SOS!抗氧水凍膜 - 試用心得募集" at bounding box center [186, 66] width 309 height 76
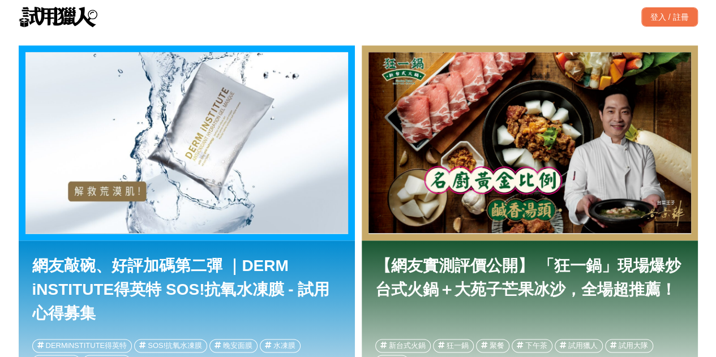
click at [120, 126] on div "網友敲碗、好評加碼第二彈 ｜DERM iNSTITUTE得英特 SOS!抗氧水凍膜 - 試用心得募集" at bounding box center [186, 142] width 322 height 181
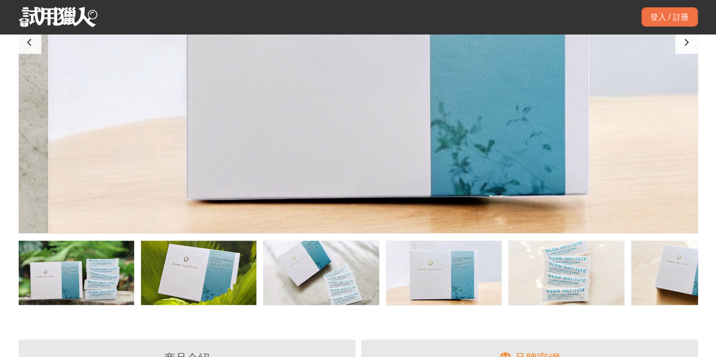
scroll to position [0, 2036]
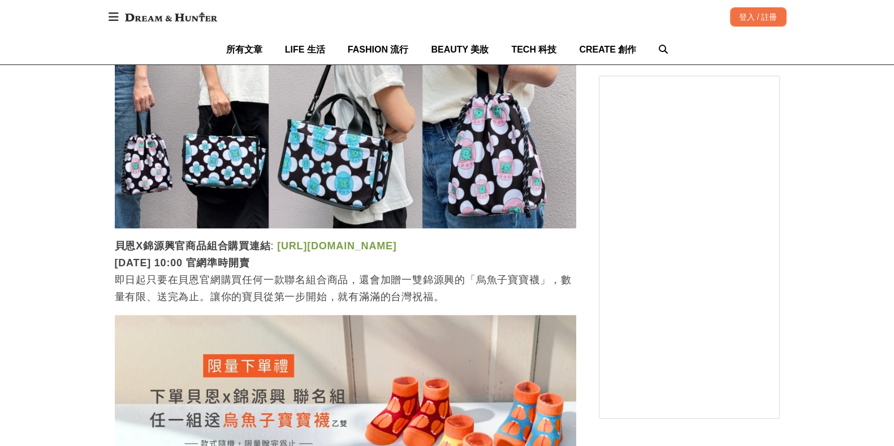
scroll to position [1697, 0]
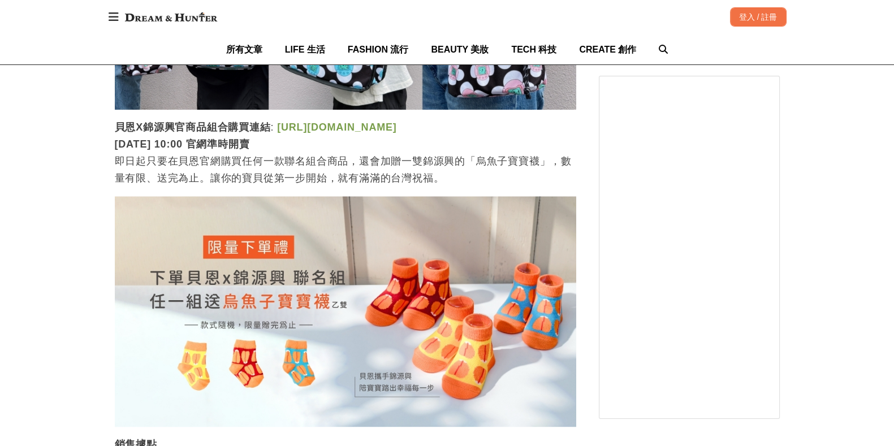
click at [298, 131] on strong "[URL][DOMAIN_NAME]" at bounding box center [336, 127] width 119 height 11
click at [80, 165] on div "首頁 / 最愛生活 https://dream.bhuntr.com/article/baan-gimgoanheng-collaboration 收藏 貝恩…" at bounding box center [447, 90] width 894 height 3302
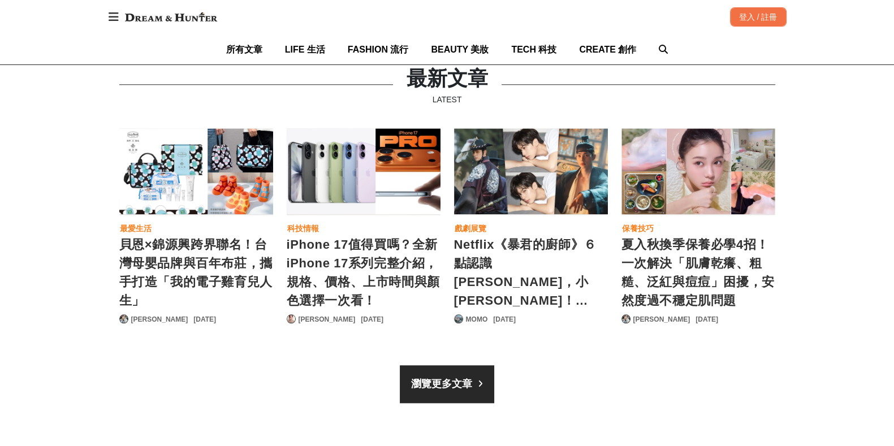
scroll to position [1343, 0]
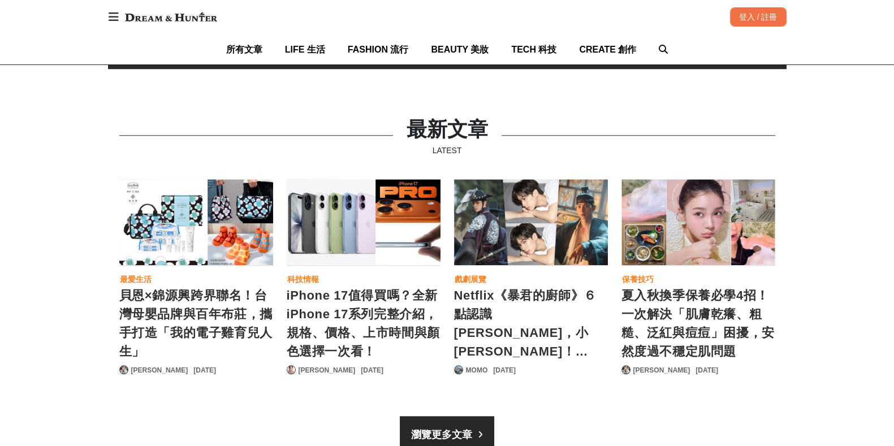
click at [201, 350] on div "貝恩×錦源興跨界聯名！台灣母嬰品牌與百年布莊，攜手打造「我的電子雞育兒人生」" at bounding box center [196, 323] width 154 height 74
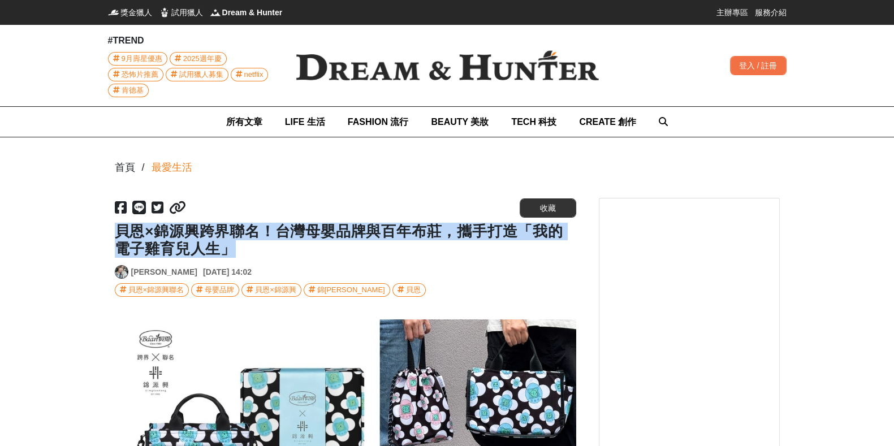
drag, startPoint x: 278, startPoint y: 259, endPoint x: 187, endPoint y: 230, distance: 95.4
copy h1 "貝恩×錦源興跨界聯名！台灣母嬰品牌與百年布莊，攜手打造「我的電子雞育兒人生」"
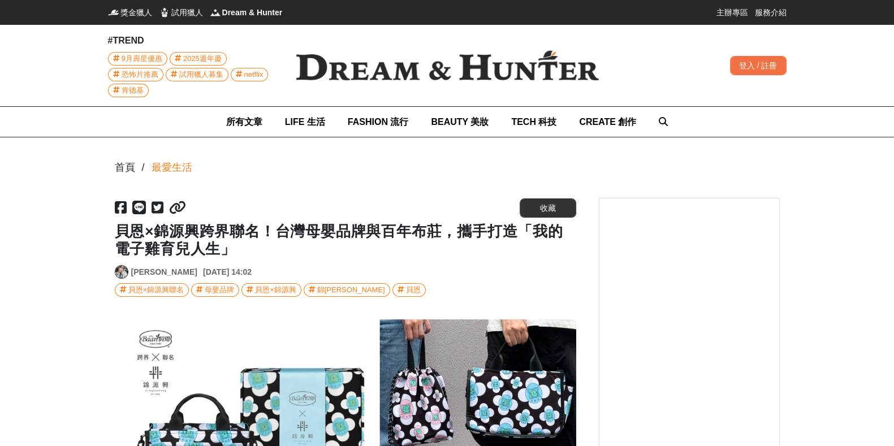
click at [182, 210] on icon at bounding box center [177, 208] width 17 height 14
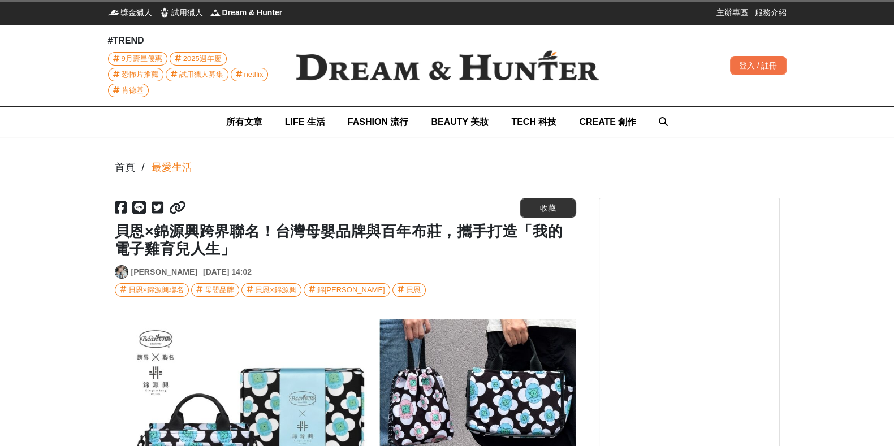
click at [344, 61] on img at bounding box center [447, 65] width 339 height 67
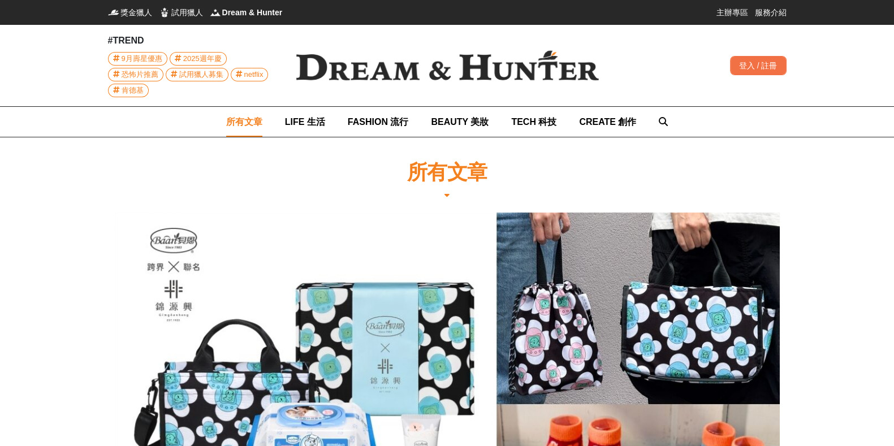
click at [422, 166] on h1 "所有文章" at bounding box center [447, 172] width 80 height 24
click at [398, 52] on img at bounding box center [447, 65] width 339 height 67
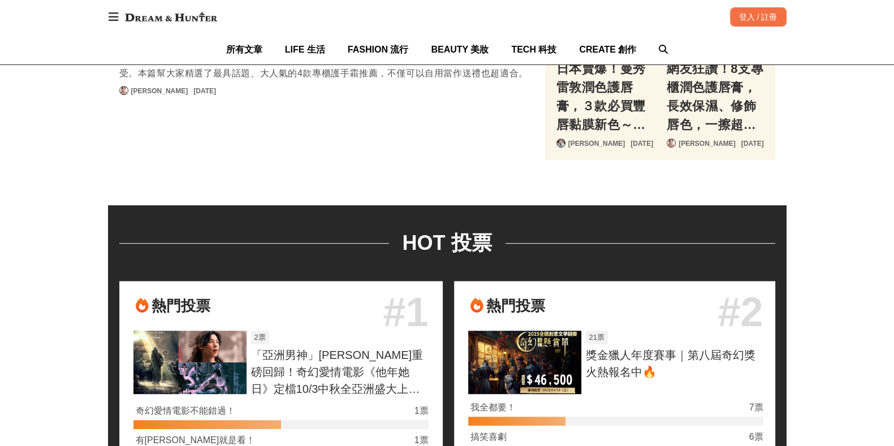
scroll to position [919, 0]
